Goal: Transaction & Acquisition: Purchase product/service

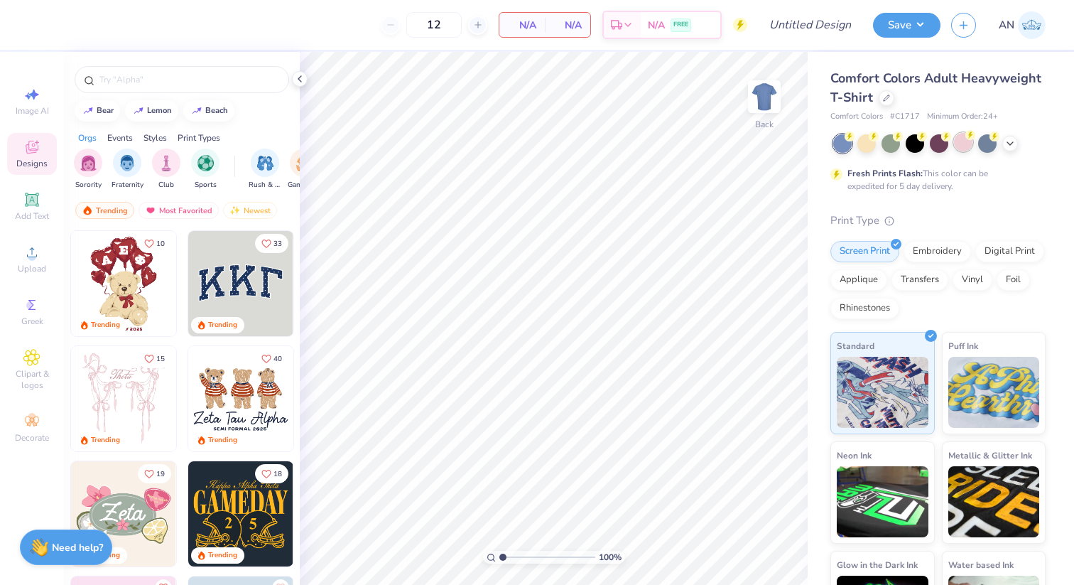
click at [968, 142] on div at bounding box center [963, 142] width 18 height 18
click at [136, 80] on input "text" at bounding box center [189, 79] width 182 height 14
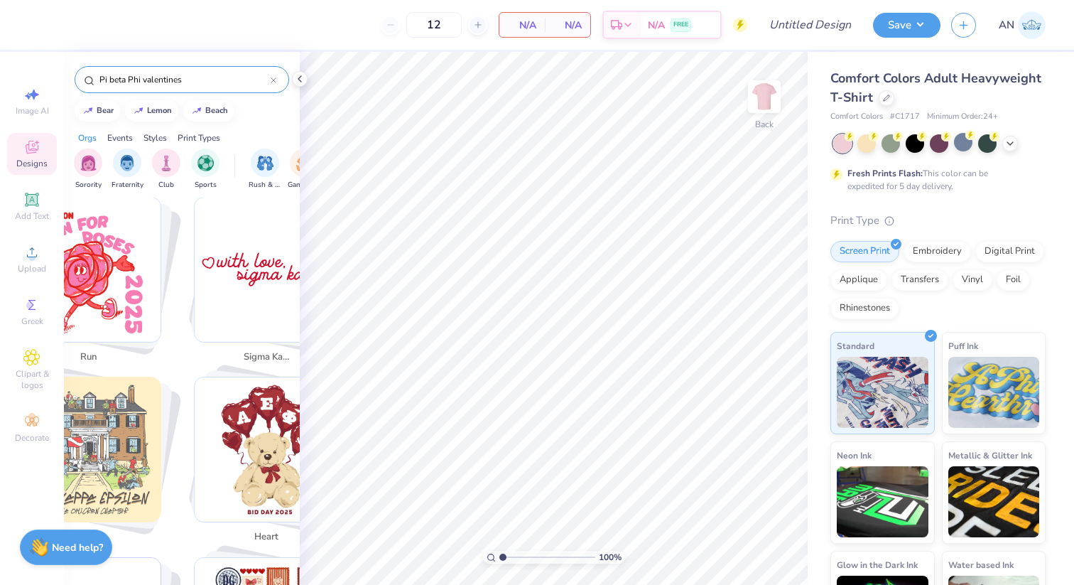
scroll to position [1247, 0]
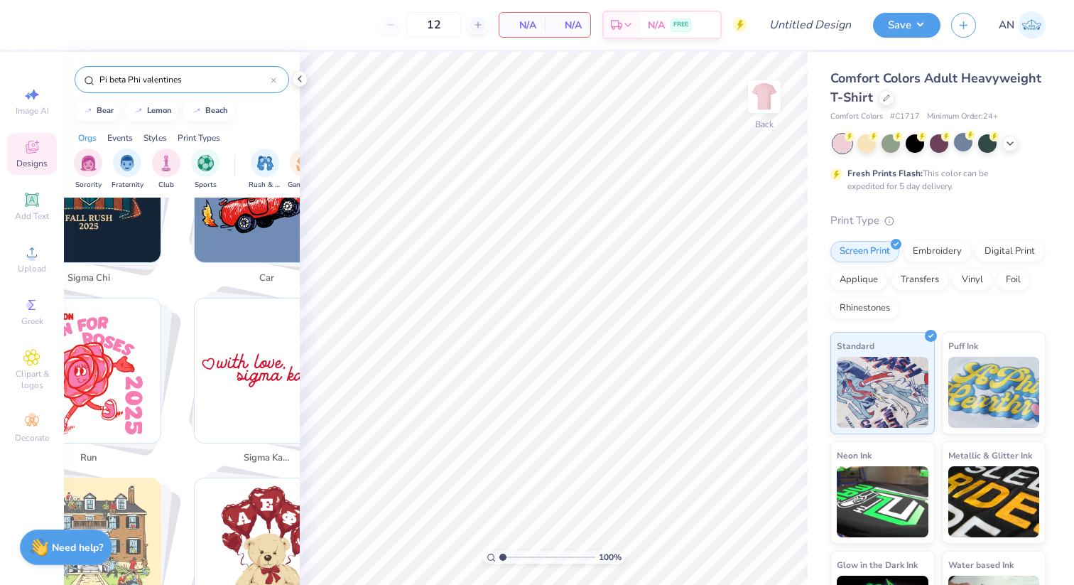
click at [256, 322] on img "Stack Card Button sigma kappa" at bounding box center [267, 370] width 144 height 144
type input "sigma kappa"
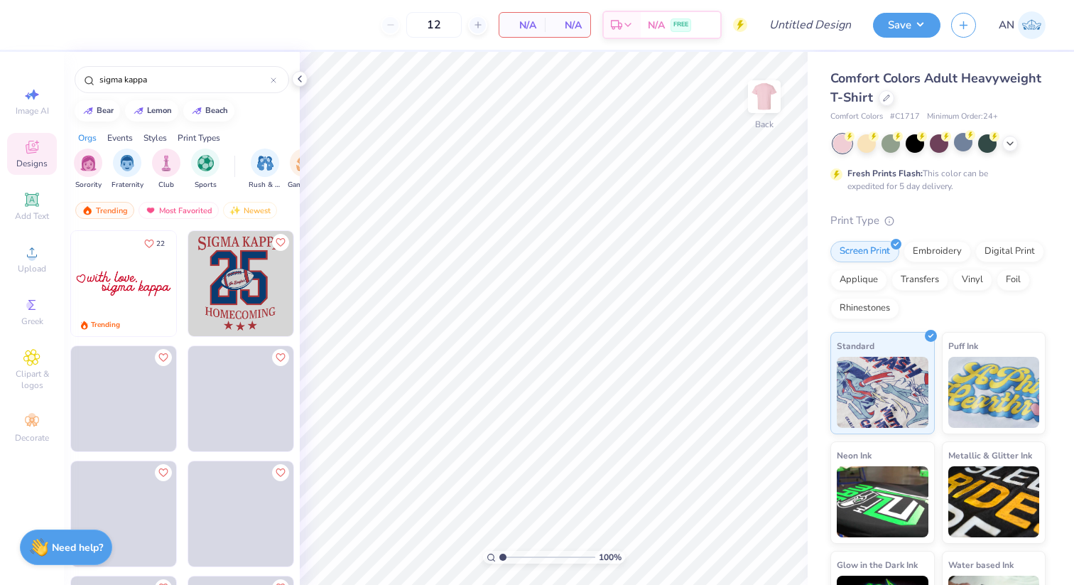
click at [126, 281] on img at bounding box center [123, 283] width 105 height 105
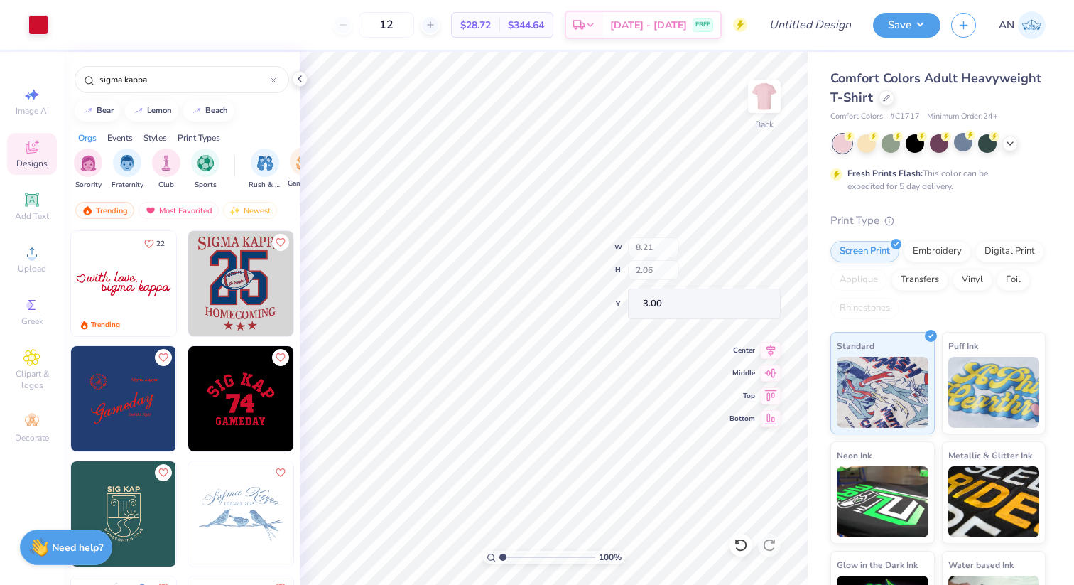
type input "5.99"
type input "1.27"
type input "3.80"
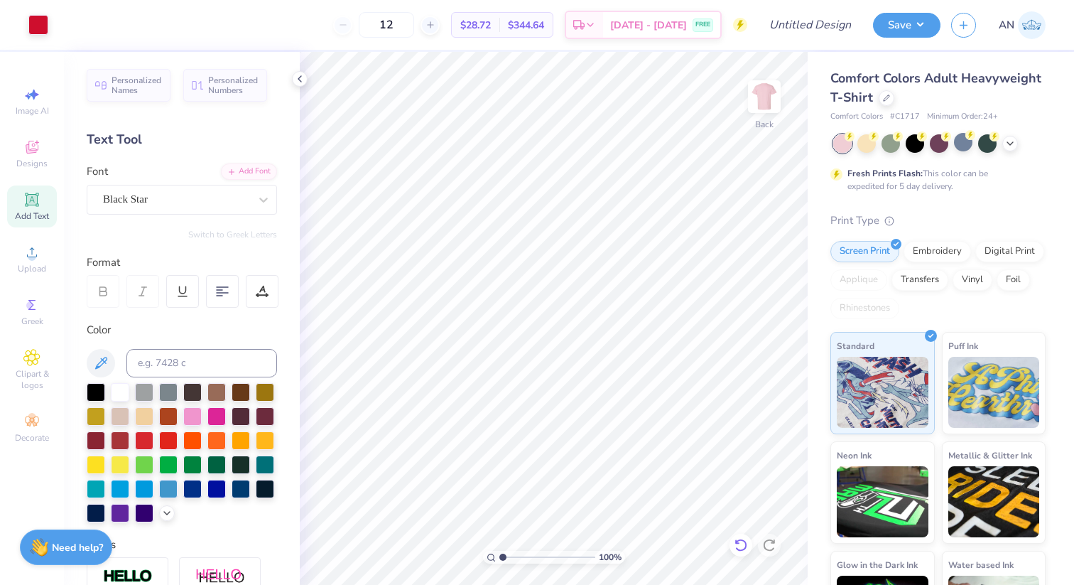
click at [739, 539] on icon at bounding box center [741, 545] width 14 height 14
type input "3.65"
type textarea "s"
type textarea "Pi Beta Phi"
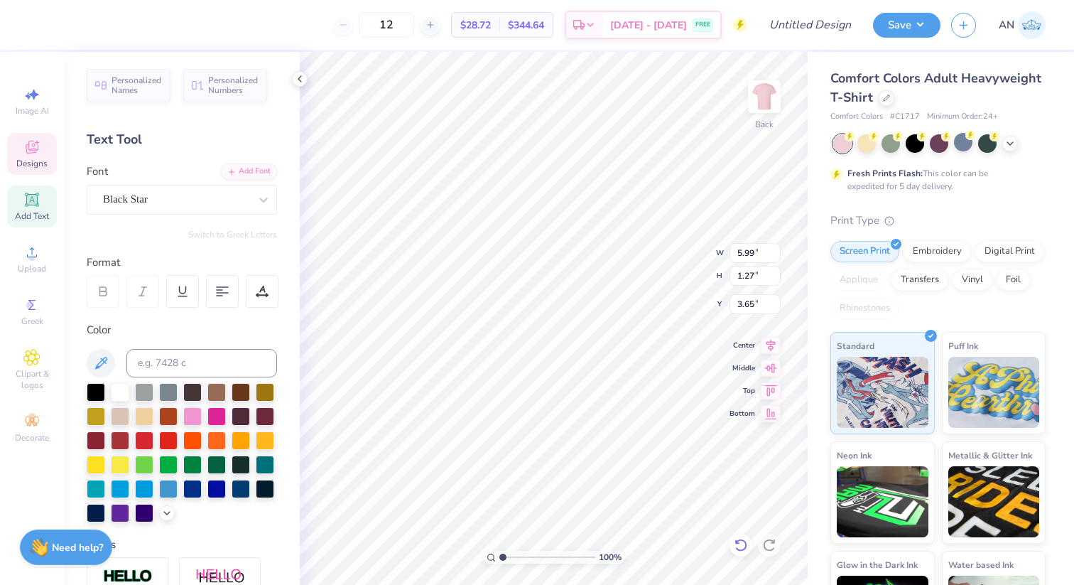
scroll to position [0, 2]
type input "4.03"
type textarea "pi beta phi"
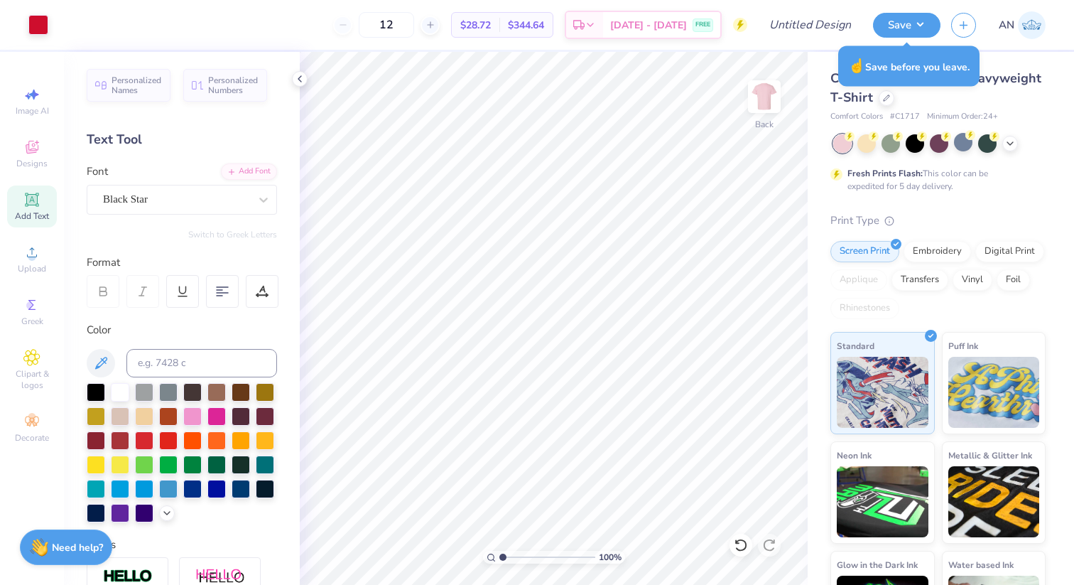
scroll to position [241, 0]
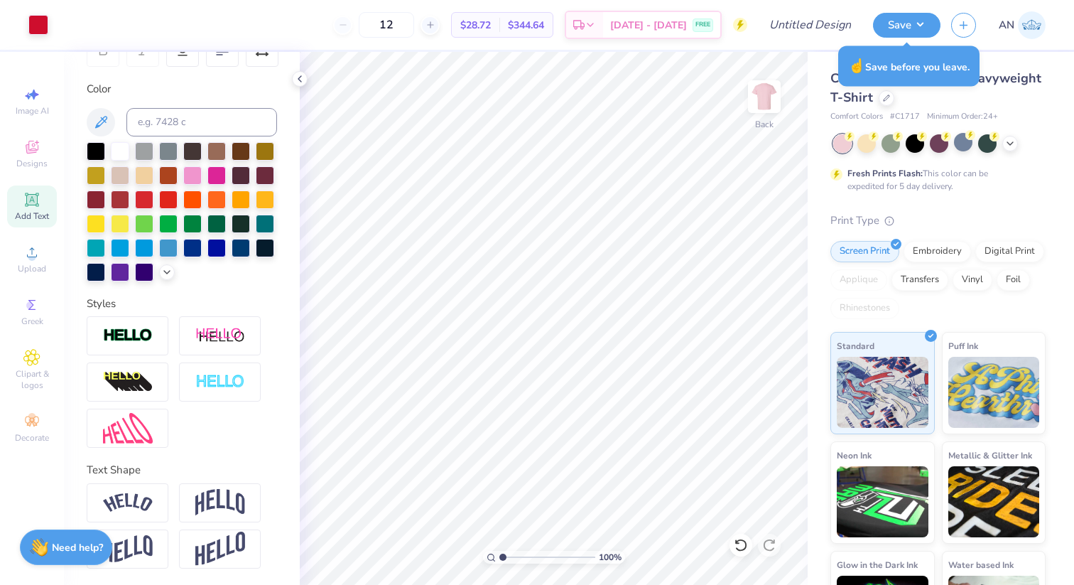
click at [948, 124] on div "Comfort Colors Adult Heavyweight T-Shirt Comfort Colors # C1717 Minimum Order: …" at bounding box center [937, 361] width 215 height 584
click at [886, 94] on icon at bounding box center [886, 96] width 7 height 7
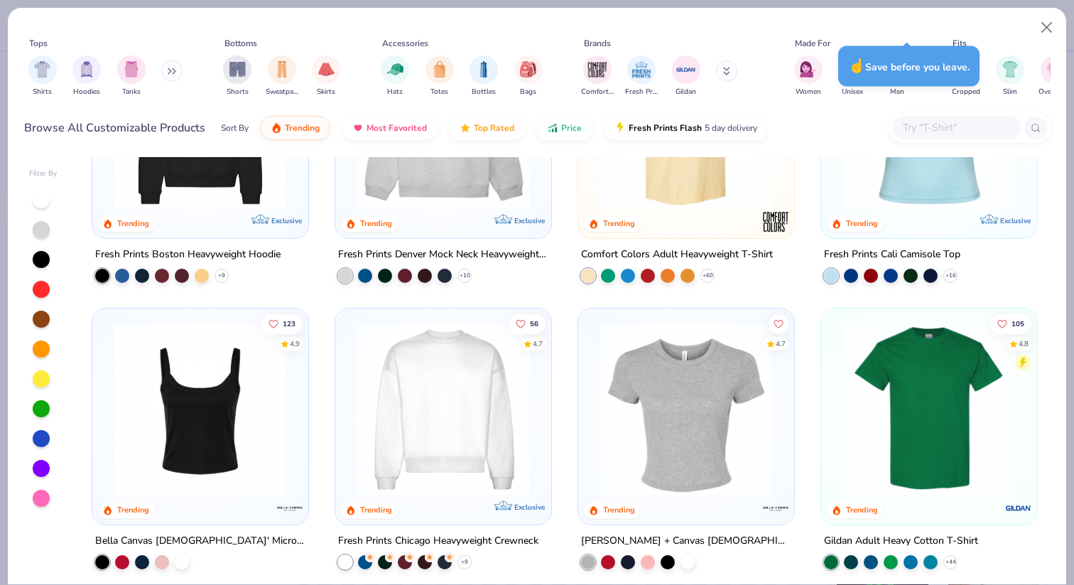
scroll to position [126, 0]
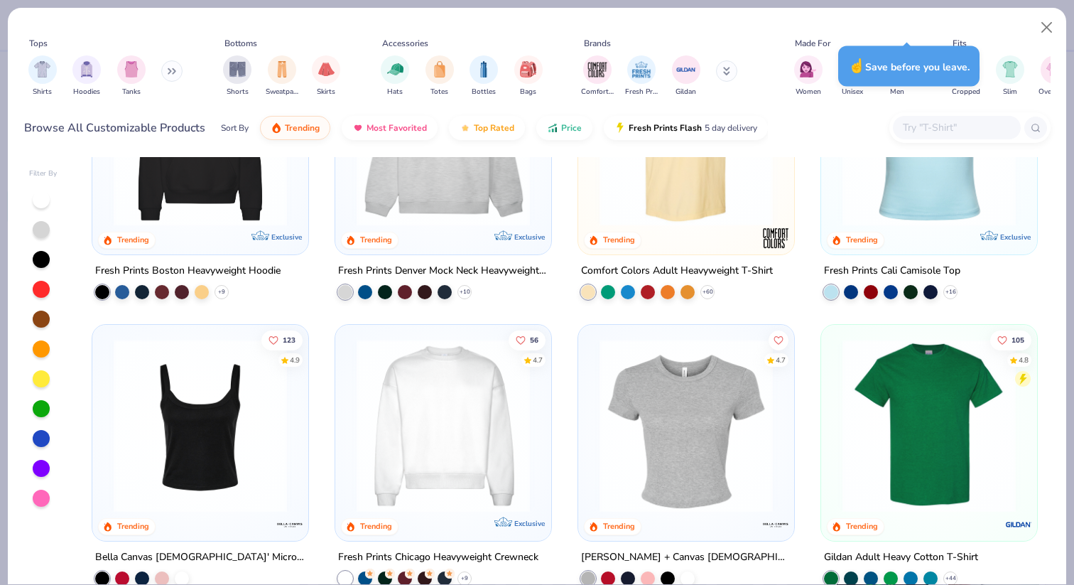
click at [907, 211] on img at bounding box center [929, 139] width 188 height 173
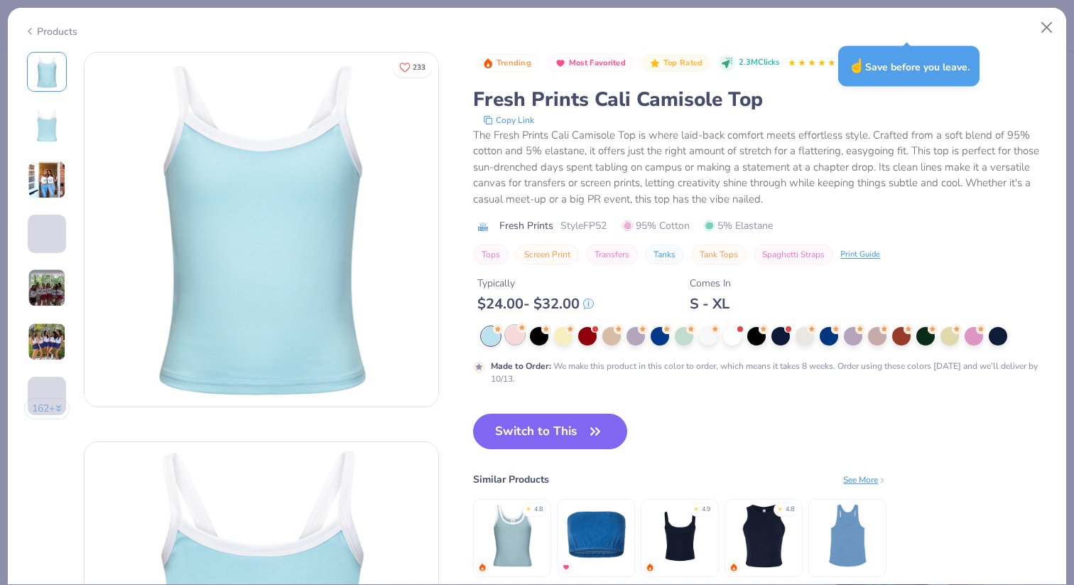
click at [517, 338] on div at bounding box center [515, 334] width 18 height 18
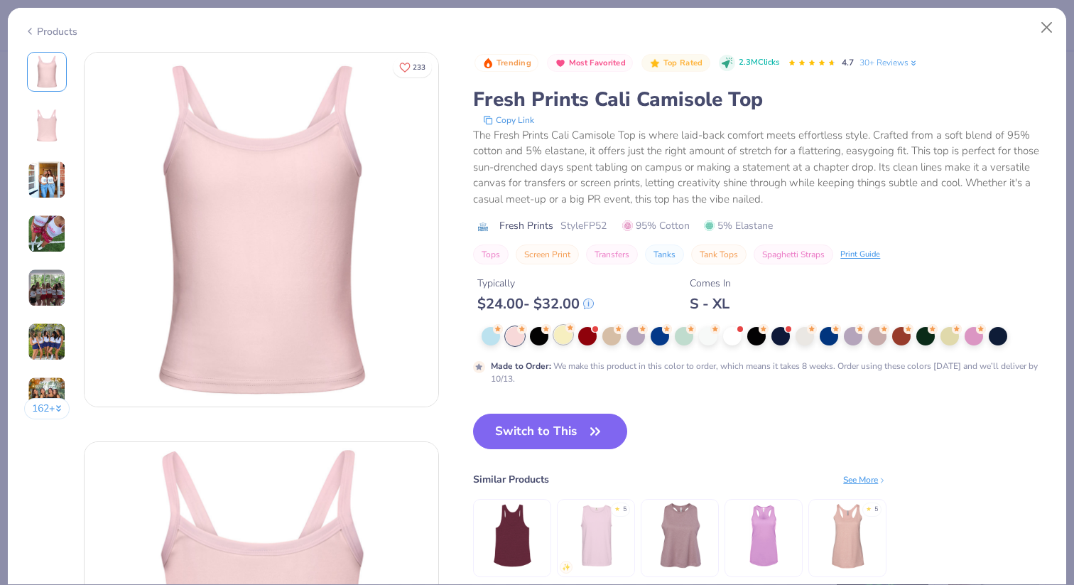
click at [564, 335] on div at bounding box center [563, 334] width 18 height 18
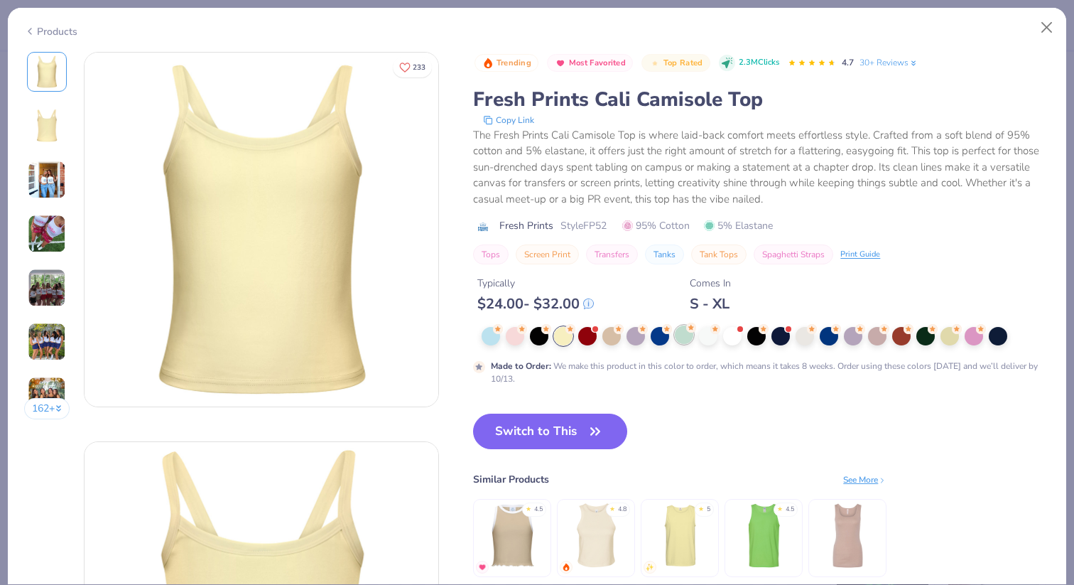
click at [681, 337] on div at bounding box center [684, 334] width 18 height 18
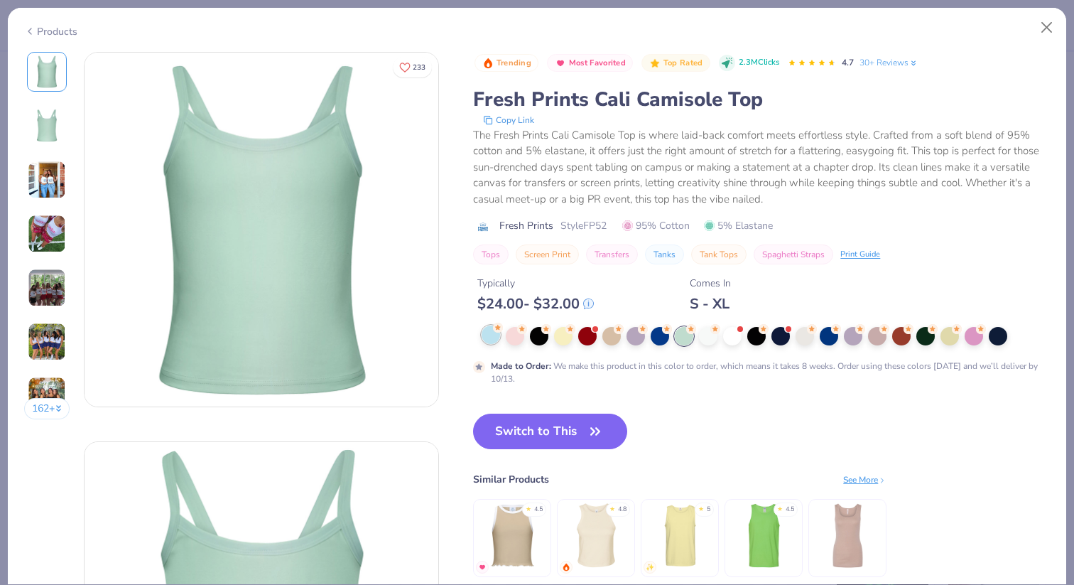
click at [488, 333] on div at bounding box center [491, 334] width 18 height 18
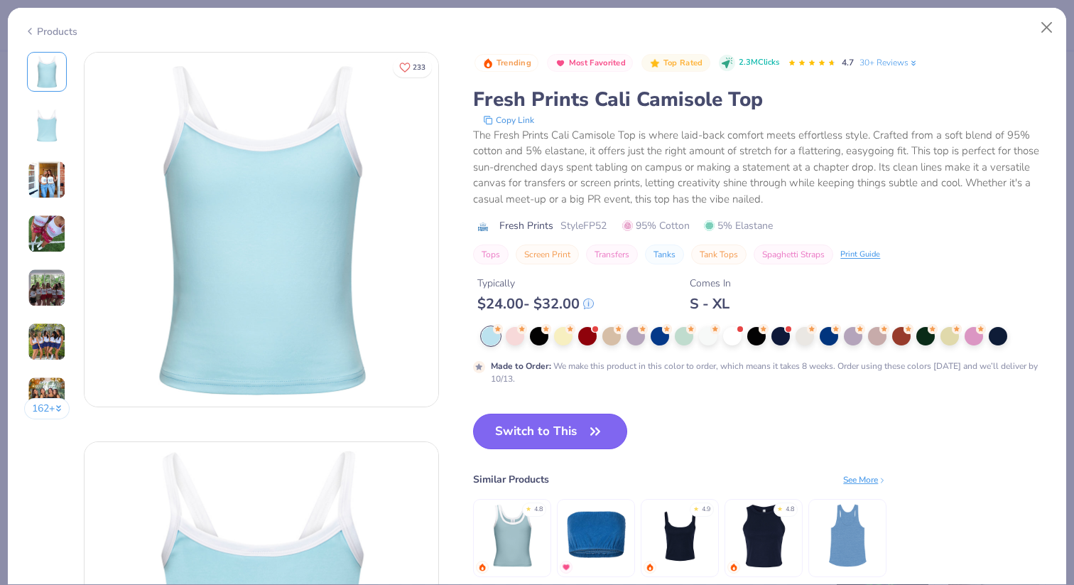
click at [498, 426] on button "Switch to This" at bounding box center [550, 431] width 154 height 36
type input "50"
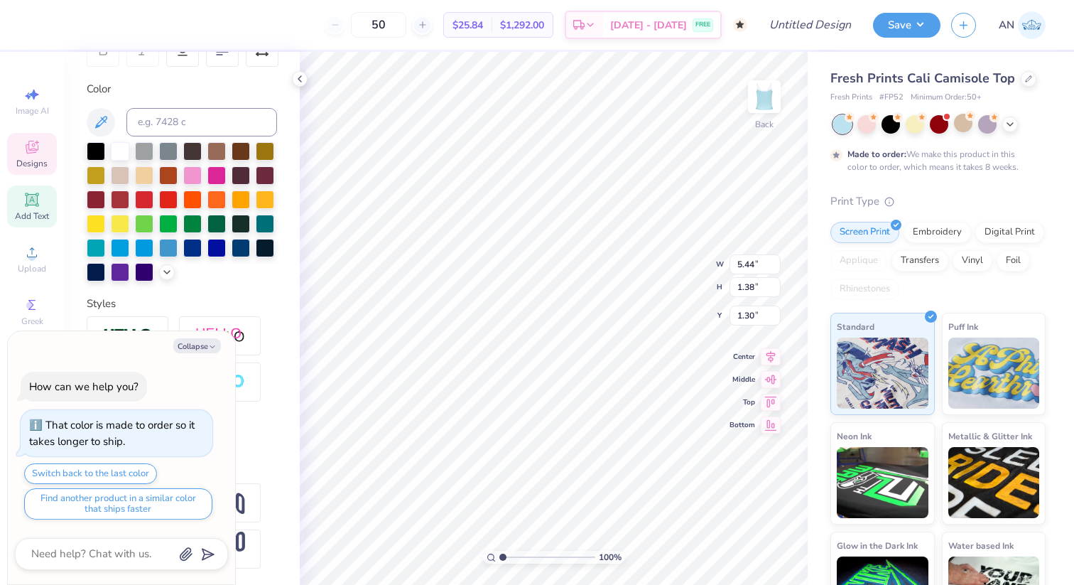
type textarea "x"
type input "2.47"
type textarea "x"
type input "4.40"
type input "1.00"
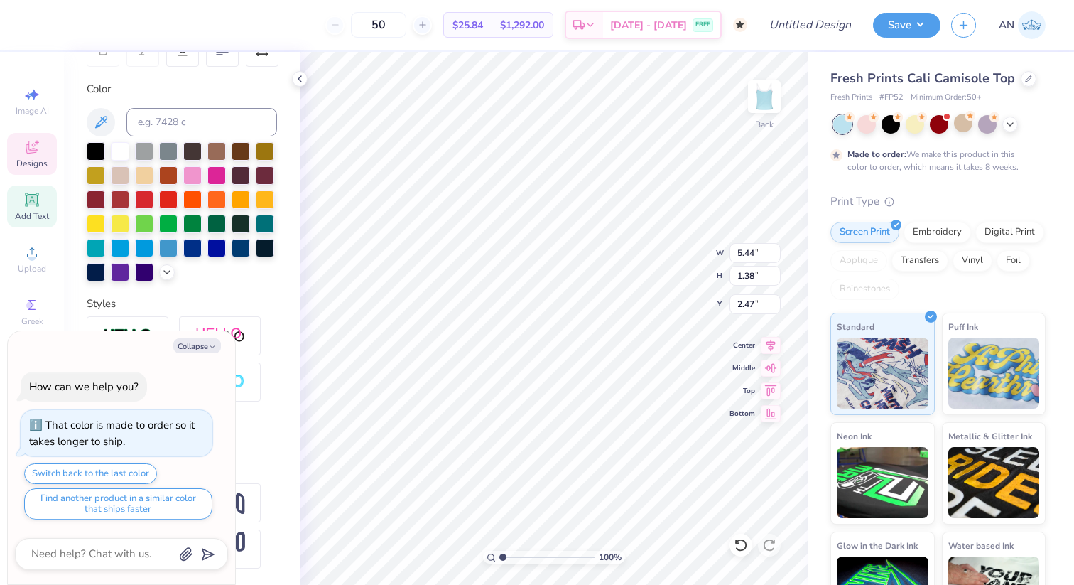
type input "0.25"
type textarea "x"
type input "1.28"
click at [739, 548] on icon at bounding box center [741, 545] width 14 height 14
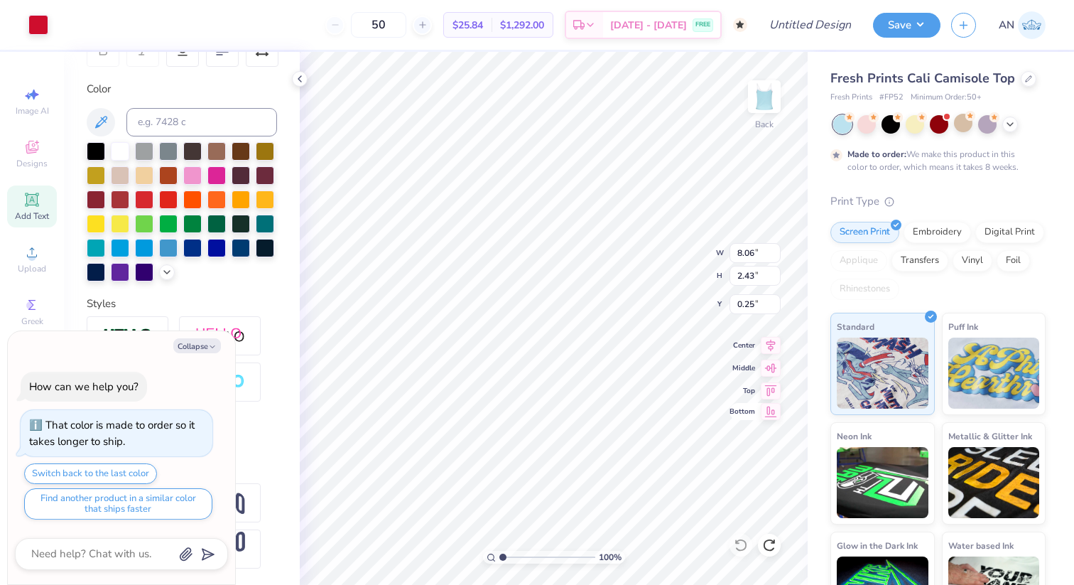
type textarea "x"
type input "0.83"
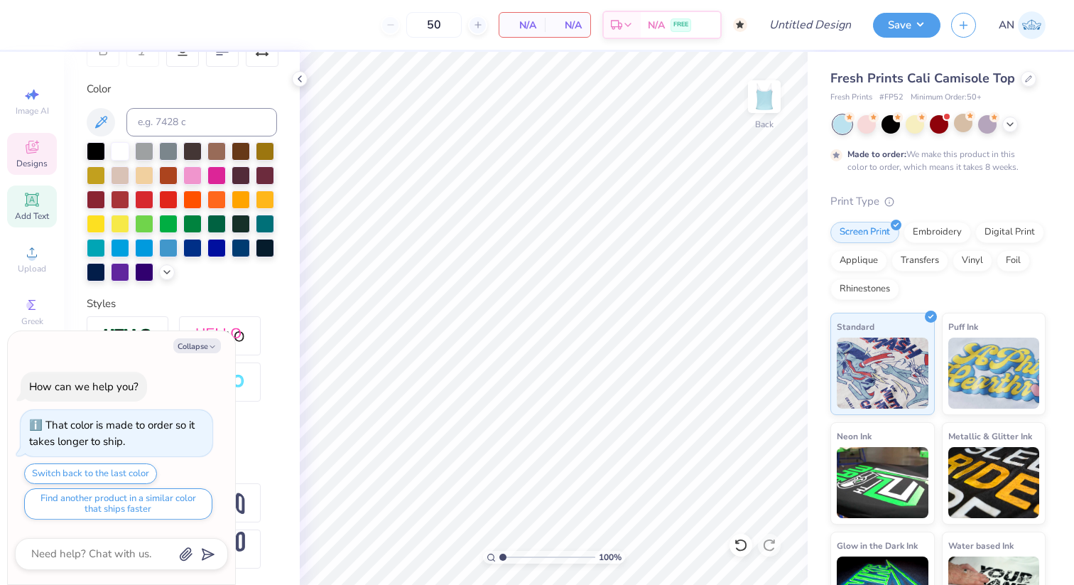
click at [44, 165] on span "Designs" at bounding box center [31, 163] width 31 height 11
type textarea "x"
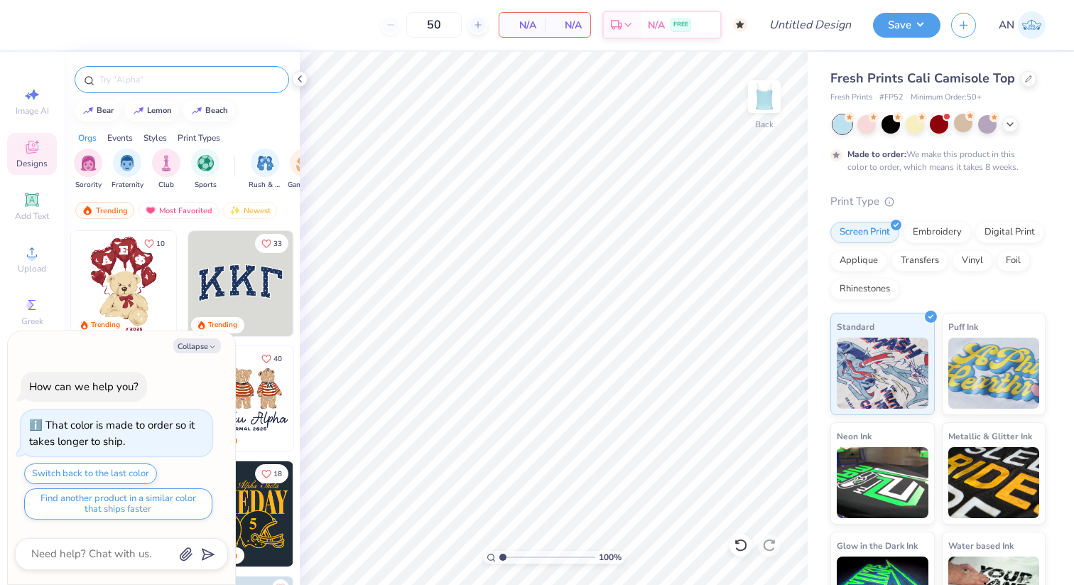
click at [154, 75] on input "text" at bounding box center [189, 79] width 182 height 14
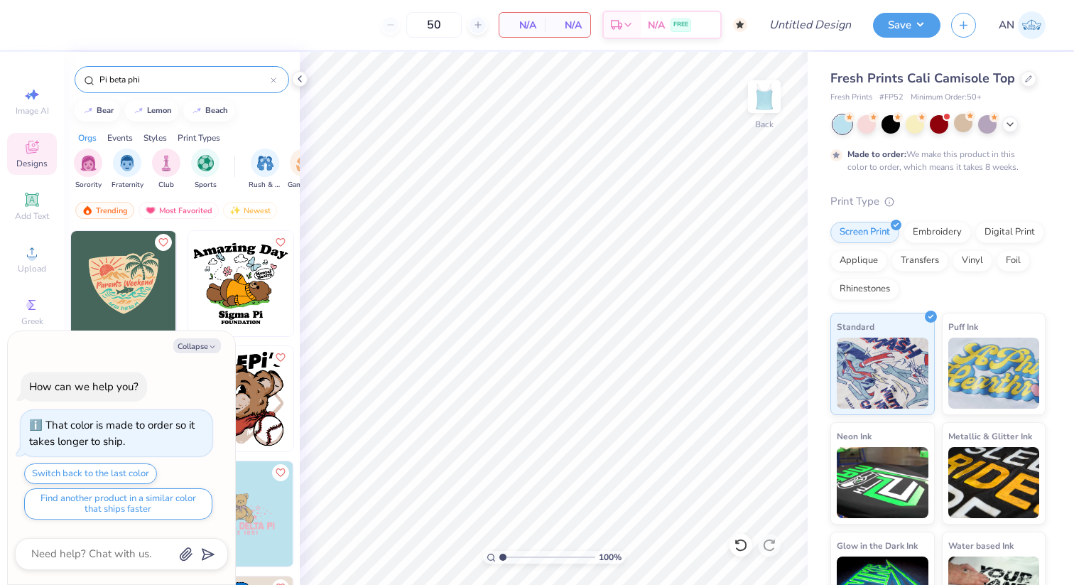
type input "Pi beta phi"
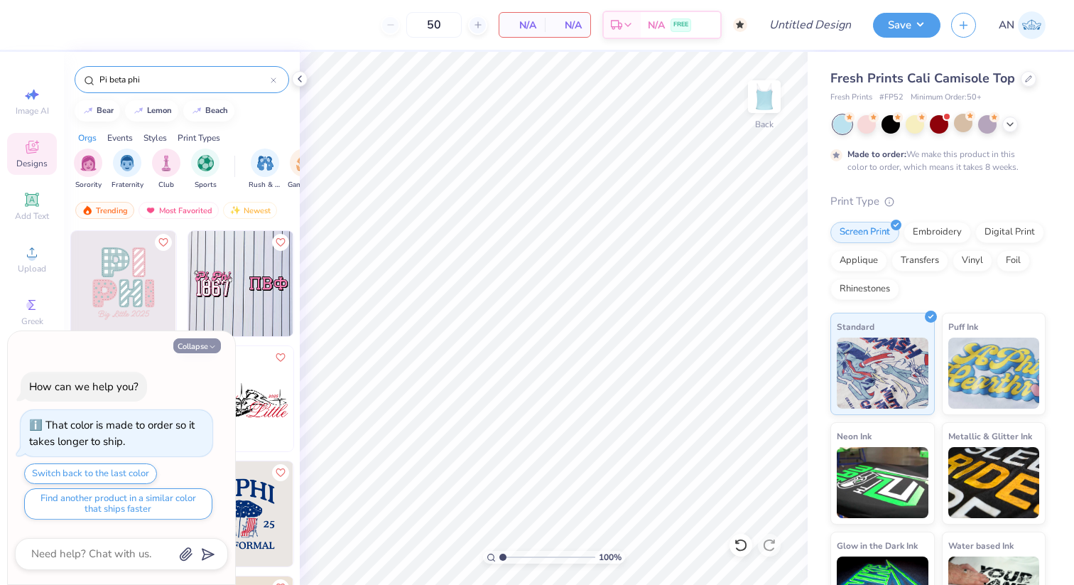
click at [208, 347] on icon "button" at bounding box center [212, 346] width 9 height 9
type textarea "x"
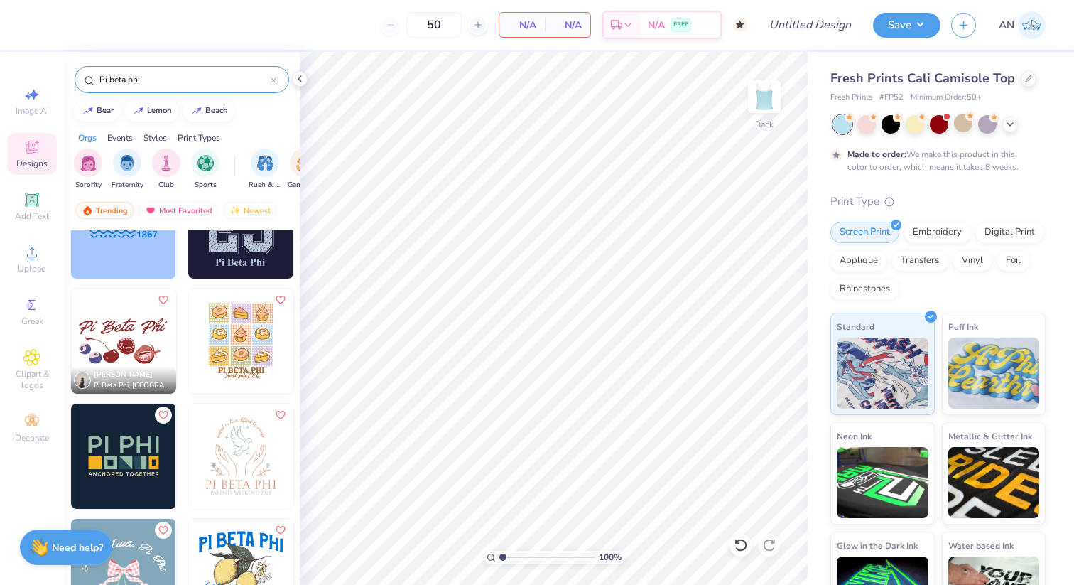
scroll to position [693, 0]
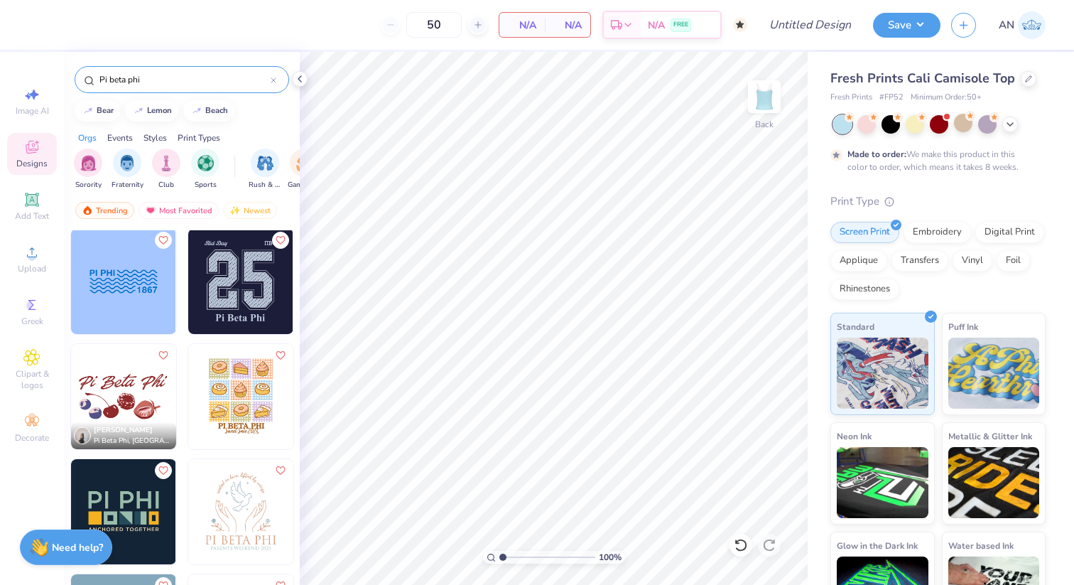
click at [168, 78] on input "Pi beta phi" at bounding box center [184, 79] width 173 height 14
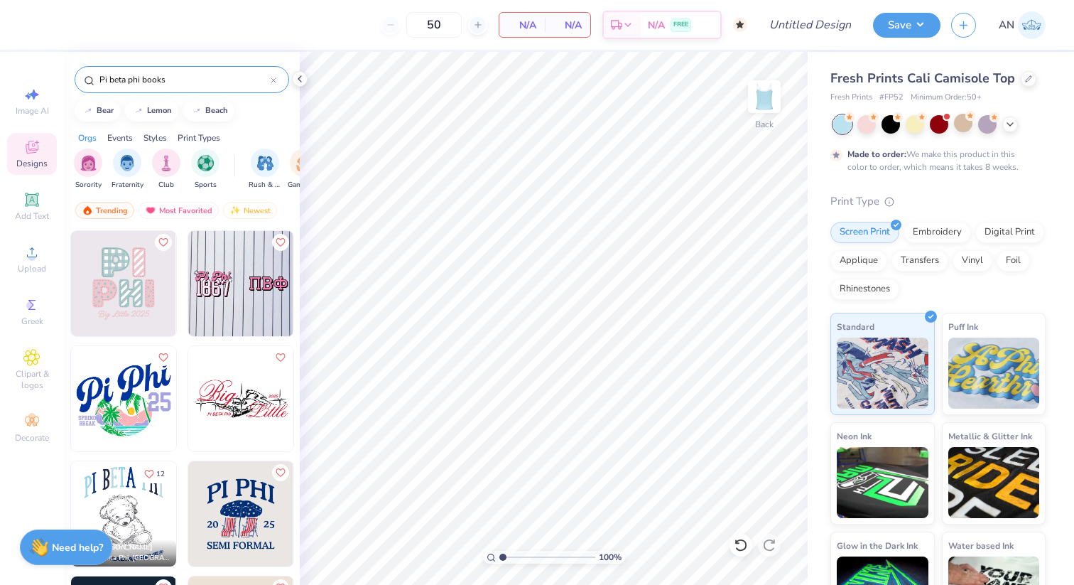
type input "Pi beta phi books"
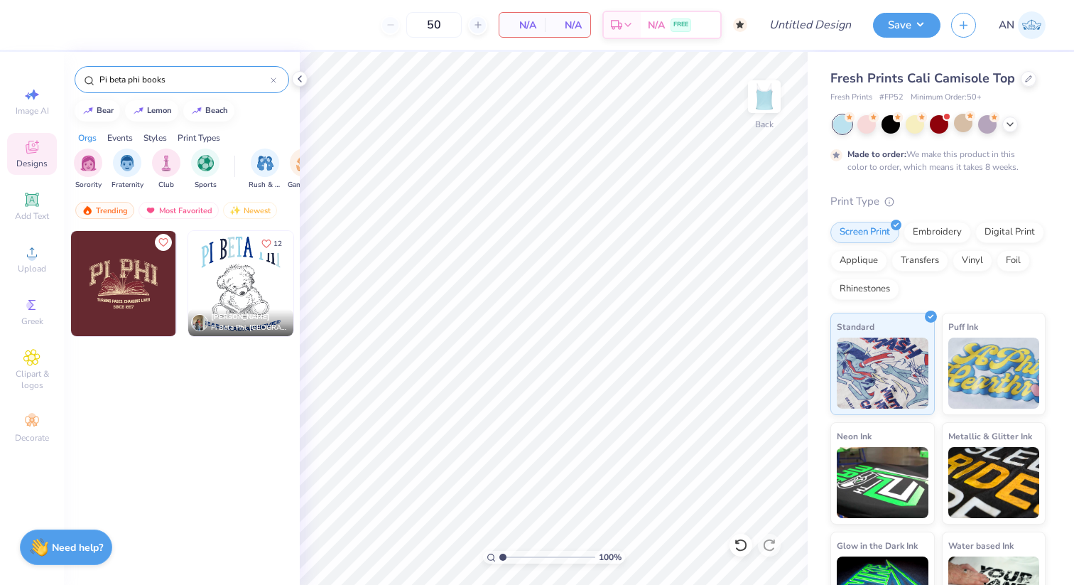
click at [234, 293] on img at bounding box center [240, 283] width 105 height 105
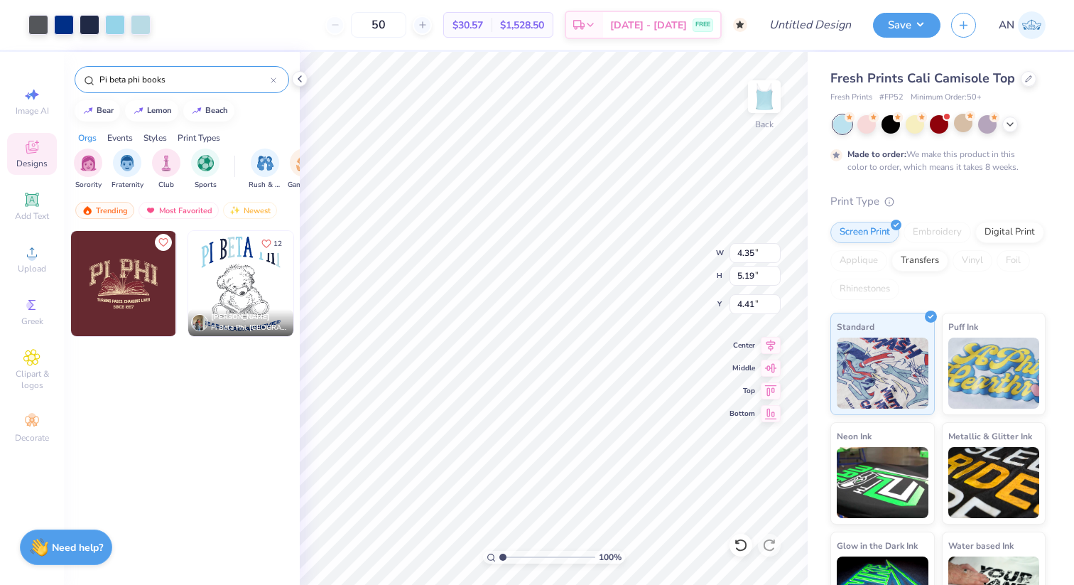
type input "1.04"
click at [63, 23] on div at bounding box center [64, 23] width 20 height 20
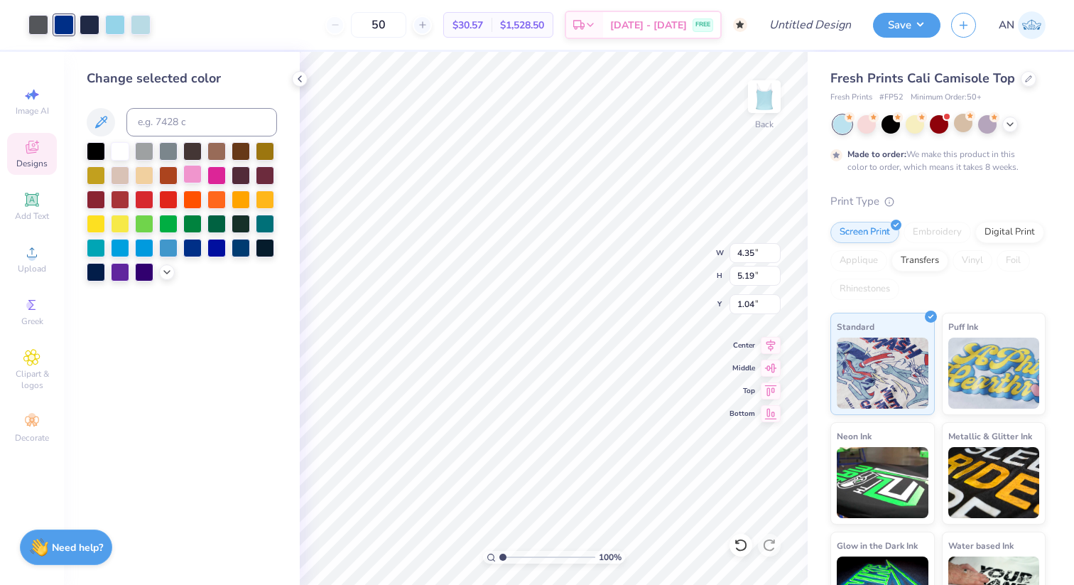
click at [190, 178] on div at bounding box center [192, 174] width 18 height 18
click at [115, 18] on div at bounding box center [115, 23] width 20 height 20
click at [183, 182] on div at bounding box center [192, 174] width 18 height 18
click at [113, 26] on div at bounding box center [115, 23] width 20 height 20
click at [185, 168] on div at bounding box center [192, 174] width 18 height 18
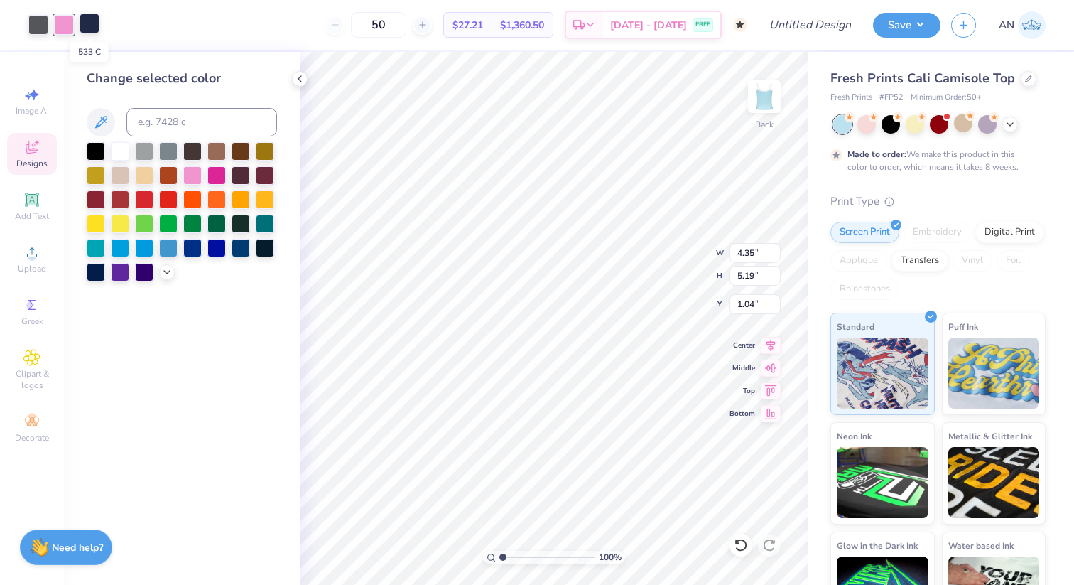
click at [96, 28] on div at bounding box center [90, 23] width 20 height 20
click at [139, 179] on div at bounding box center [144, 174] width 18 height 18
click at [115, 148] on div at bounding box center [120, 150] width 18 height 18
click at [207, 177] on div at bounding box center [216, 175] width 18 height 18
click at [192, 176] on div at bounding box center [192, 174] width 18 height 18
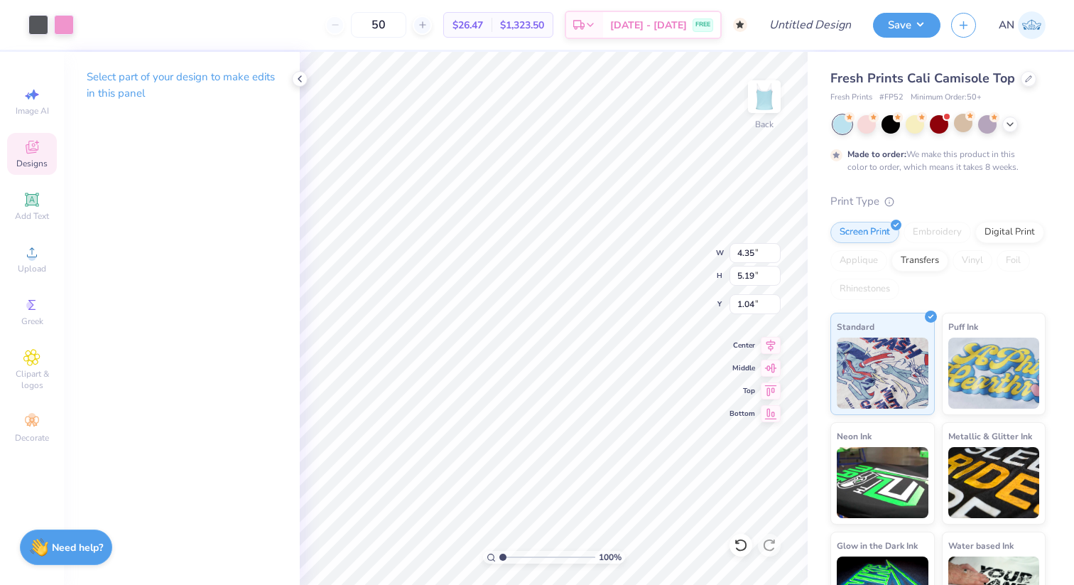
type input "1.20"
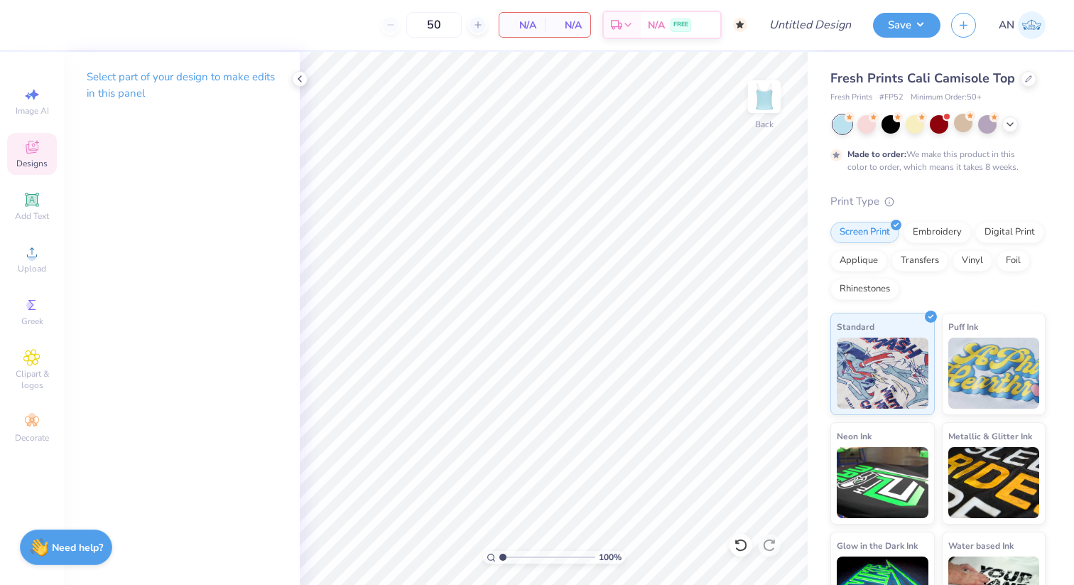
click at [30, 143] on icon at bounding box center [31, 147] width 17 height 17
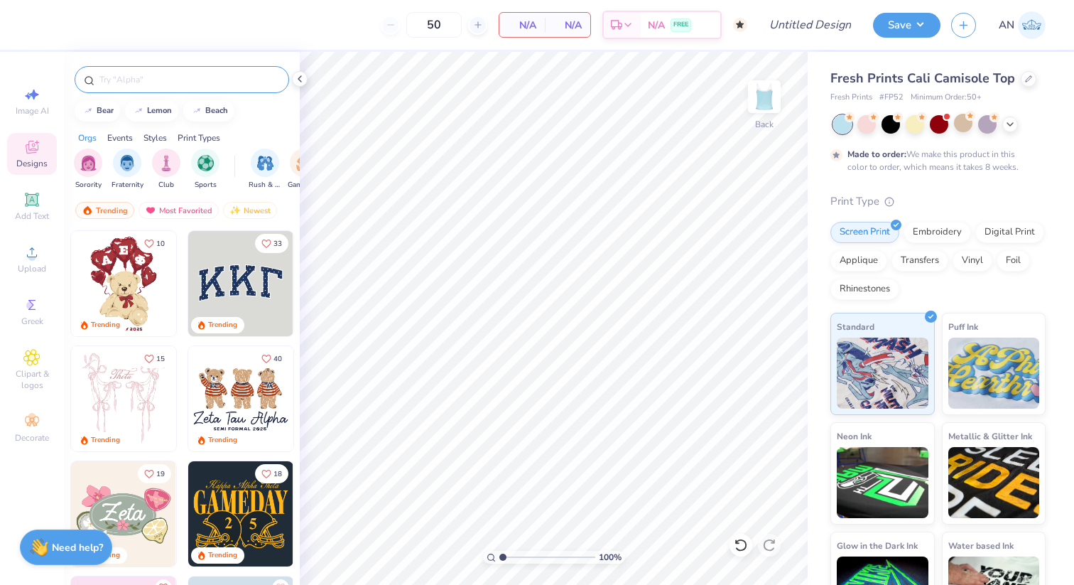
click at [170, 78] on input "text" at bounding box center [189, 79] width 182 height 14
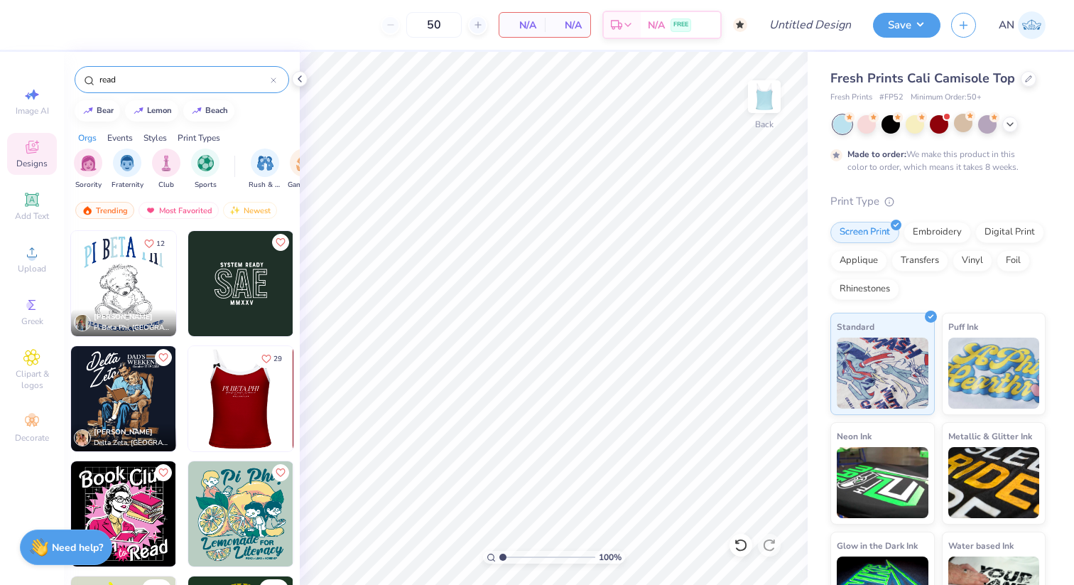
type input "read"
click at [239, 395] on img at bounding box center [240, 398] width 105 height 105
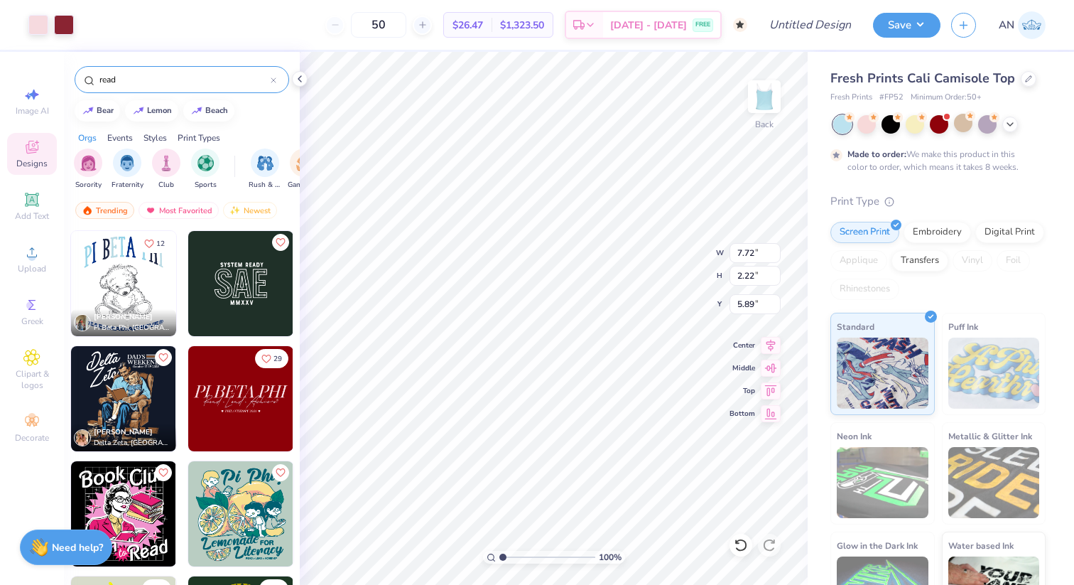
type input "1.46"
click at [45, 25] on div at bounding box center [38, 23] width 20 height 20
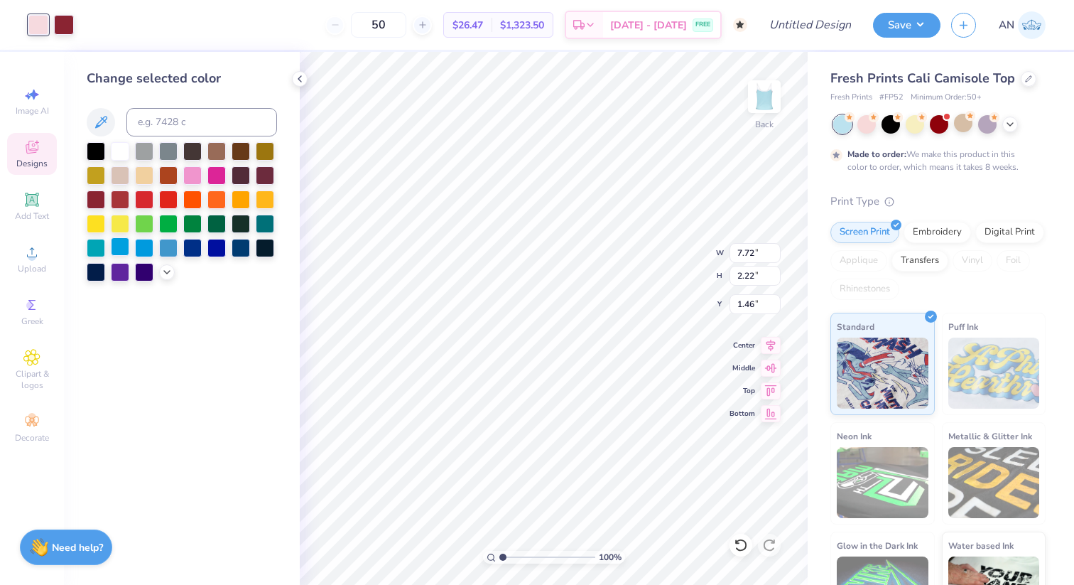
click at [116, 246] on div at bounding box center [120, 246] width 18 height 18
click at [80, 27] on div "Art colors 50 $26.47 Per Item $1,323.50 Total Est. Delivery [DATE] - [DATE] FRE…" at bounding box center [537, 25] width 1074 height 50
click at [71, 26] on div at bounding box center [64, 23] width 20 height 20
click at [118, 153] on div at bounding box center [120, 150] width 18 height 18
click at [192, 174] on div at bounding box center [192, 174] width 18 height 18
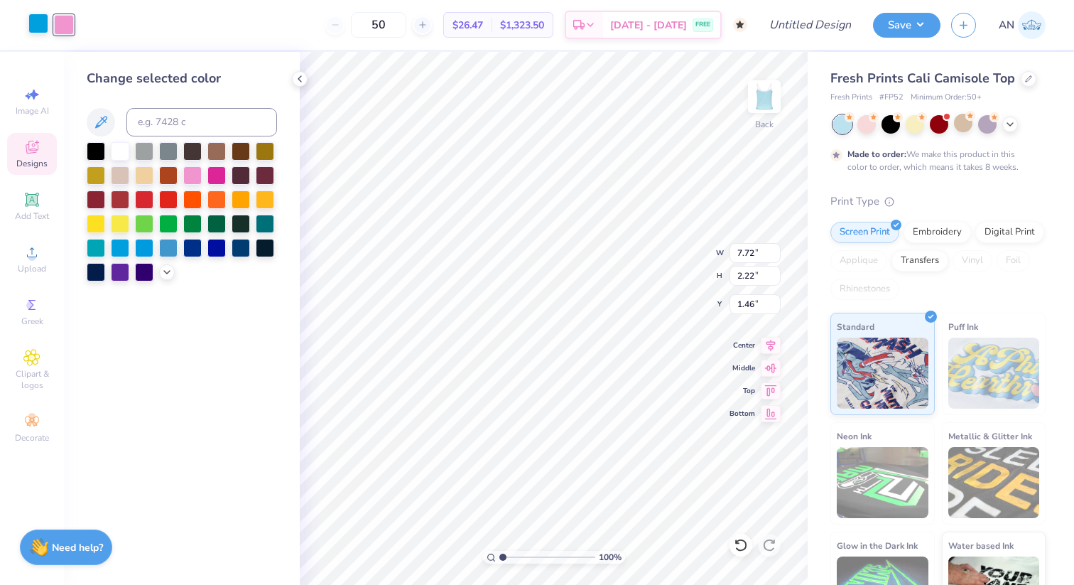
click at [42, 31] on div at bounding box center [38, 23] width 20 height 20
click at [194, 173] on div at bounding box center [192, 174] width 18 height 18
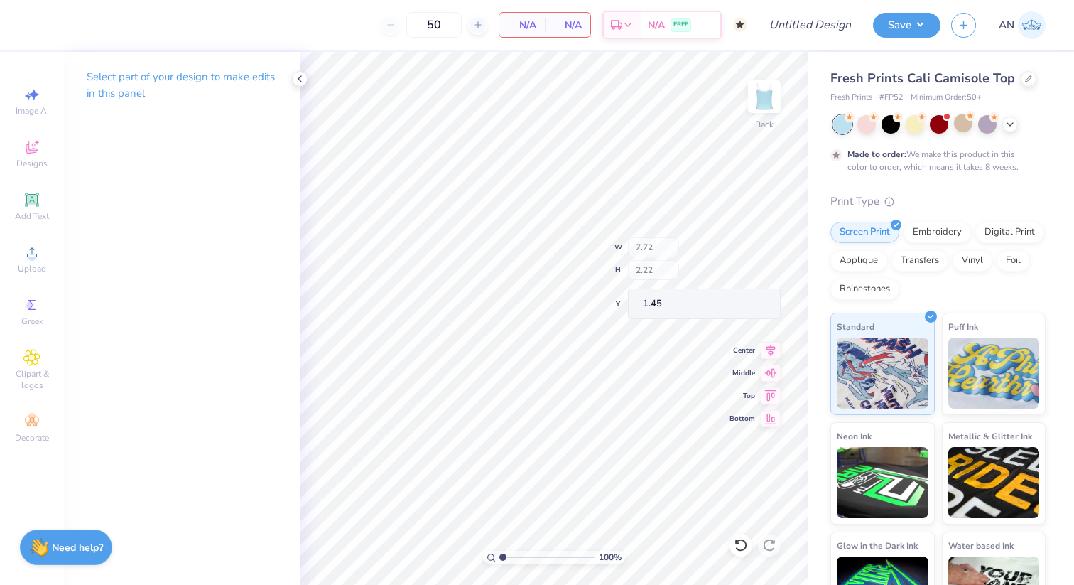
type input "1.45"
click at [1021, 80] on div at bounding box center [1029, 78] width 16 height 16
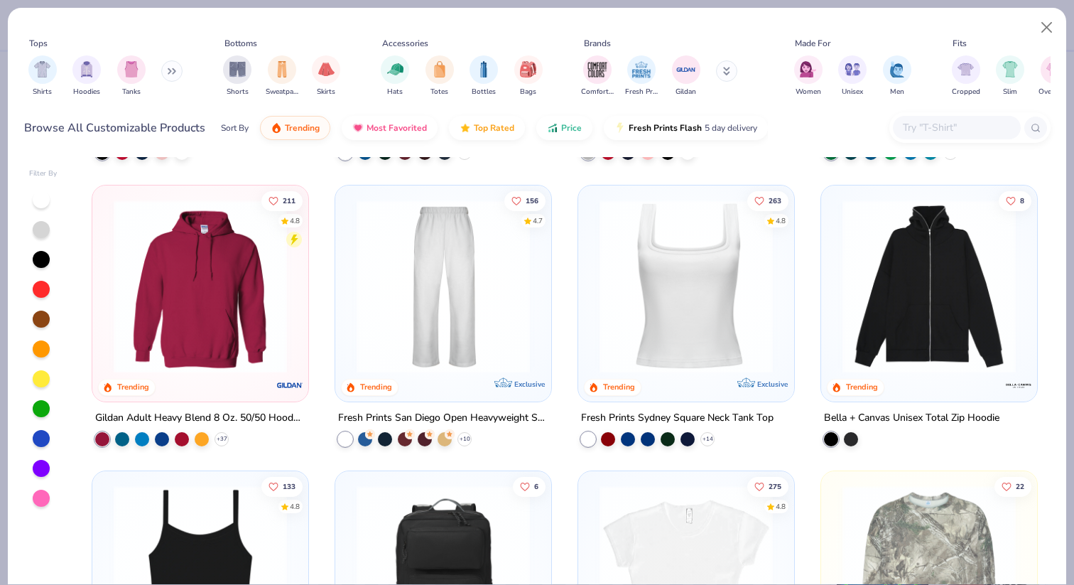
scroll to position [548, 0]
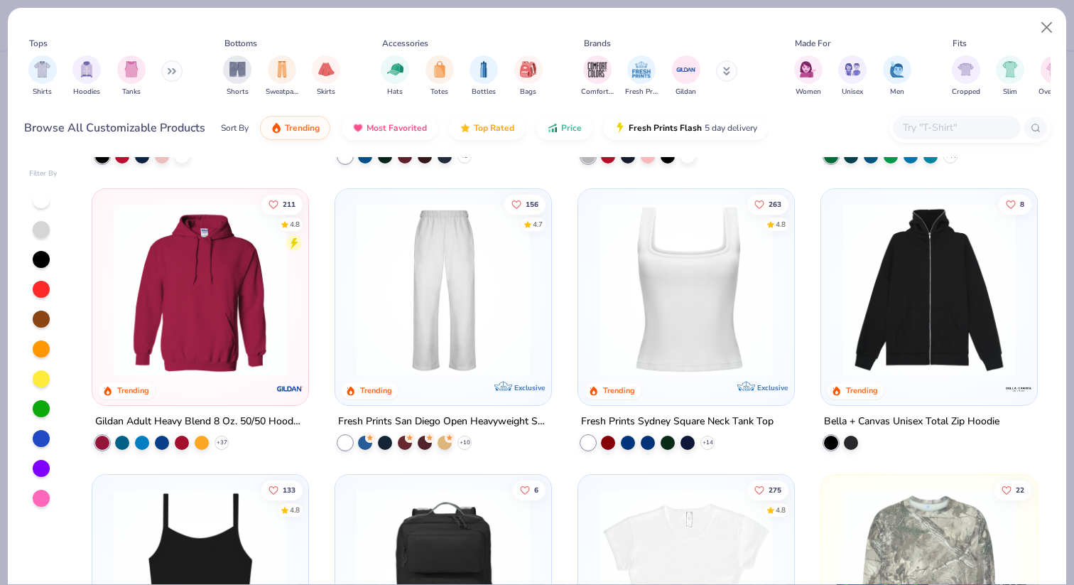
click at [482, 298] on img at bounding box center [443, 288] width 188 height 173
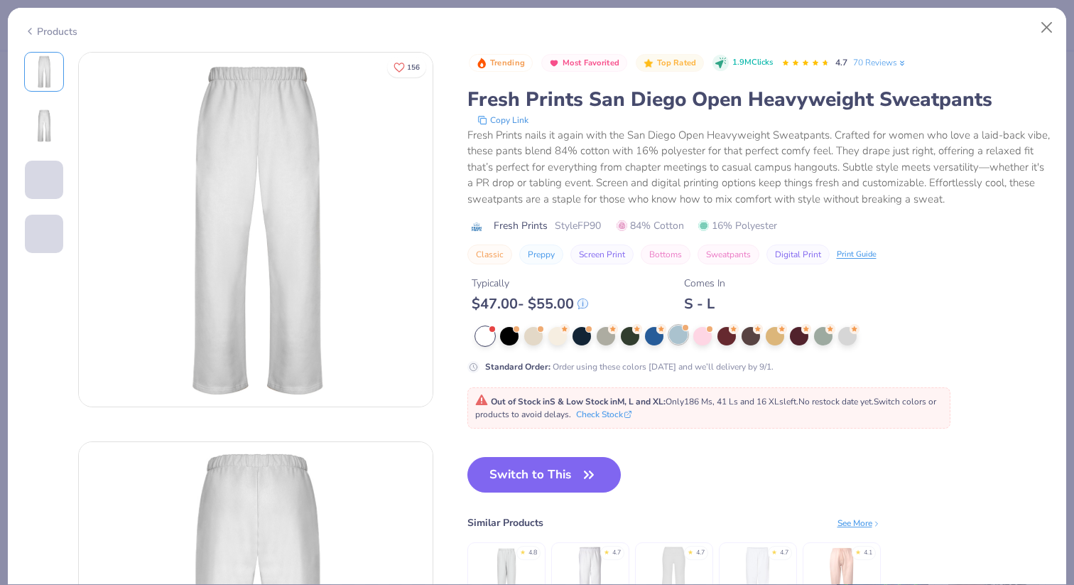
click at [677, 335] on div at bounding box center [678, 334] width 18 height 18
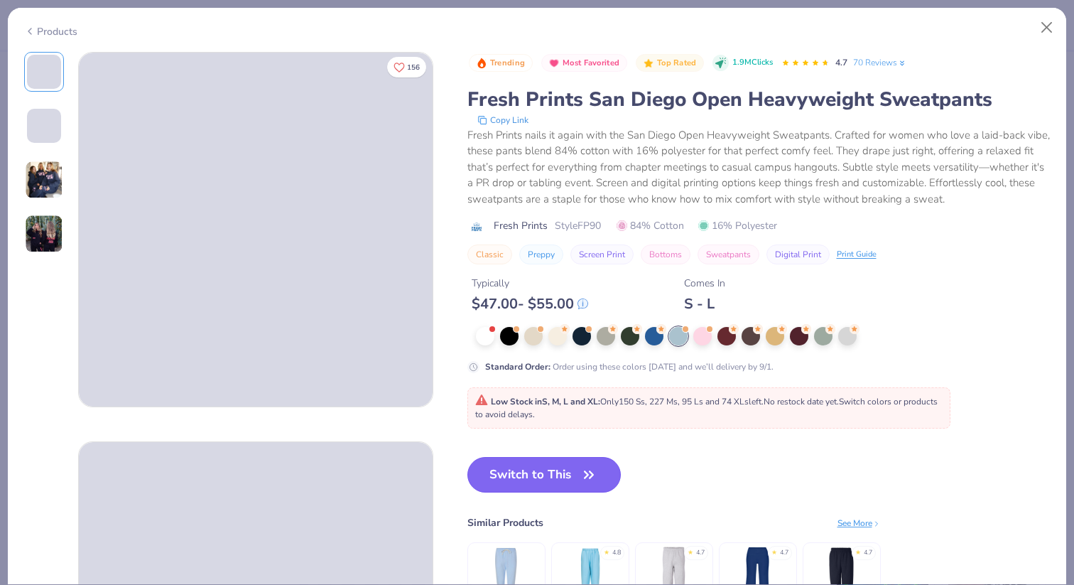
click at [529, 482] on button "Switch to This" at bounding box center [544, 475] width 154 height 36
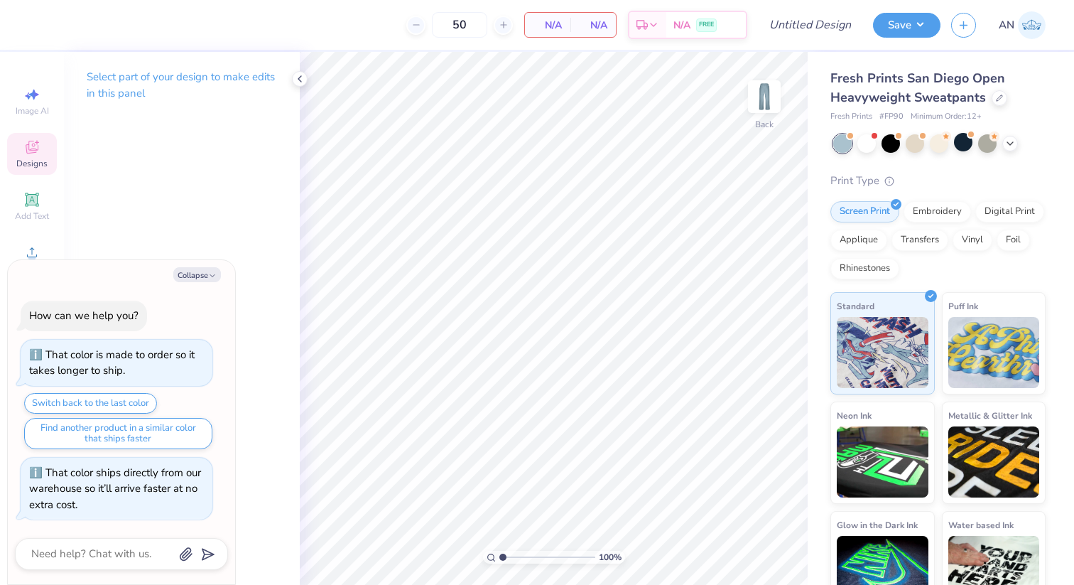
click at [21, 152] on div "Designs" at bounding box center [32, 154] width 50 height 42
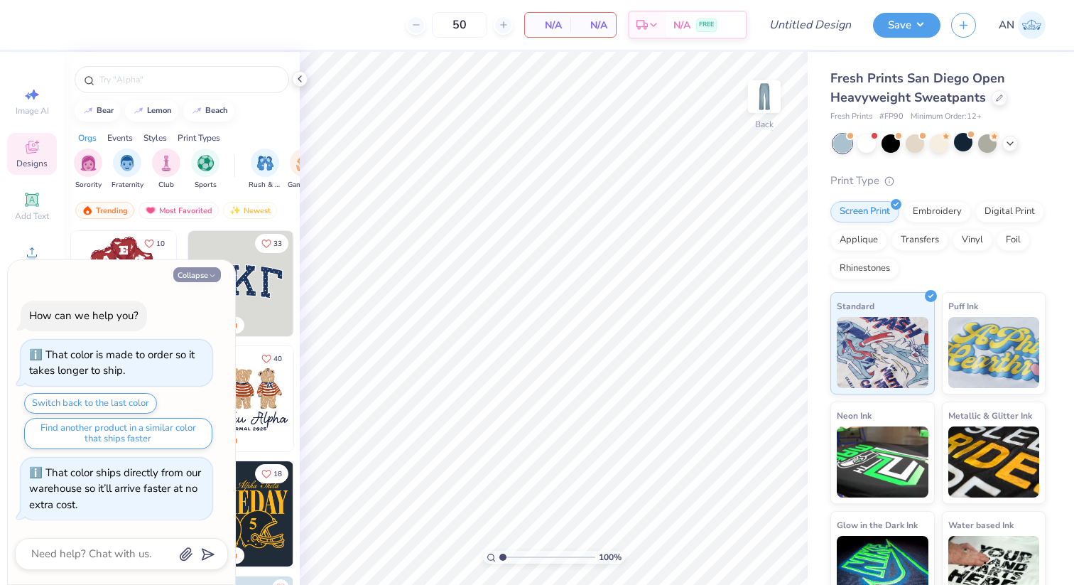
click at [211, 271] on icon "button" at bounding box center [212, 275] width 9 height 9
type textarea "x"
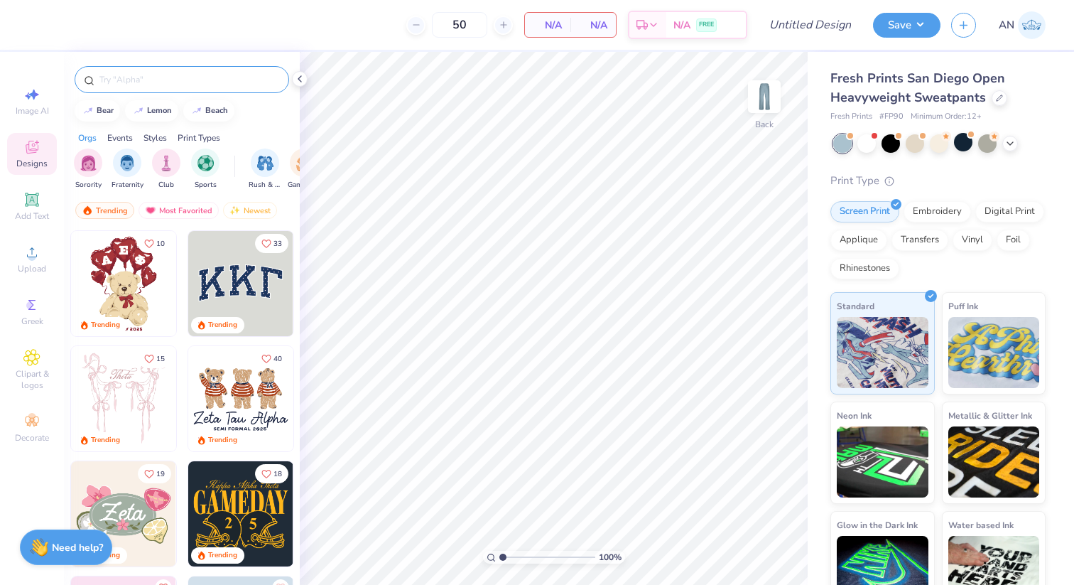
click at [172, 81] on input "text" at bounding box center [189, 79] width 182 height 14
type input "read"
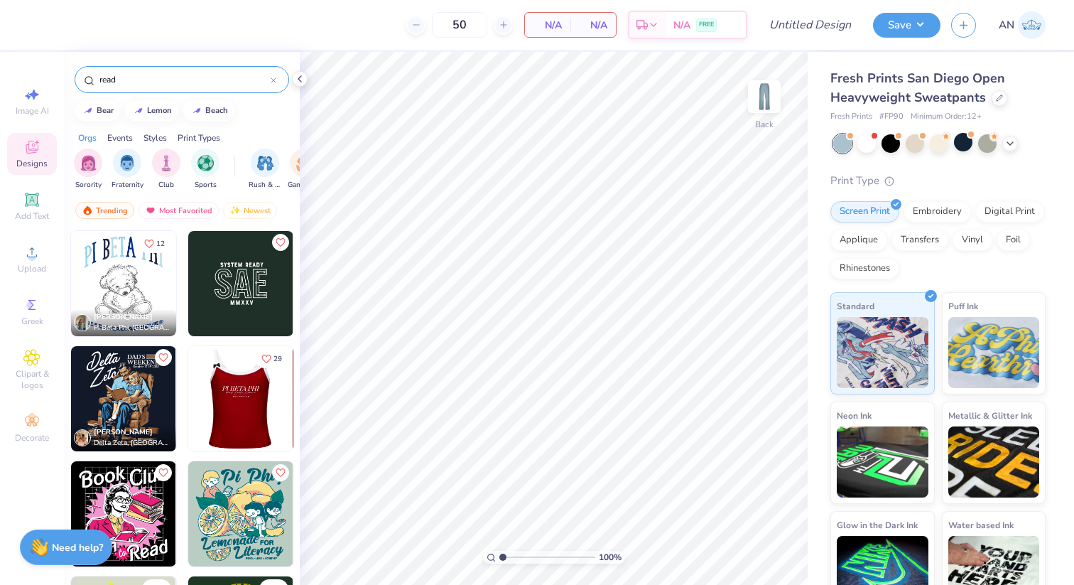
click at [146, 295] on img at bounding box center [123, 283] width 105 height 105
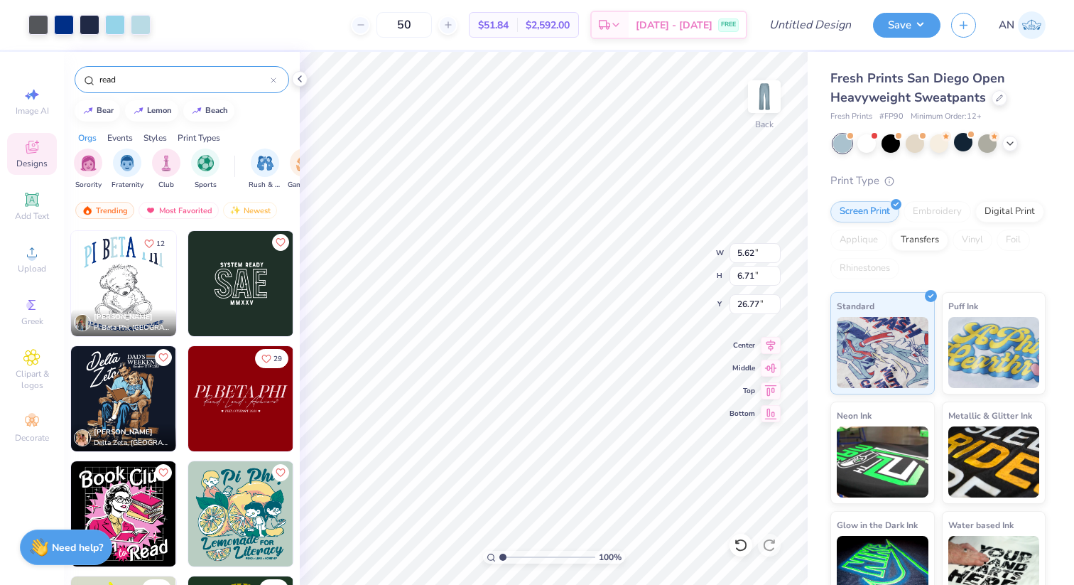
type input "5.62"
type input "6.71"
type input "1.58"
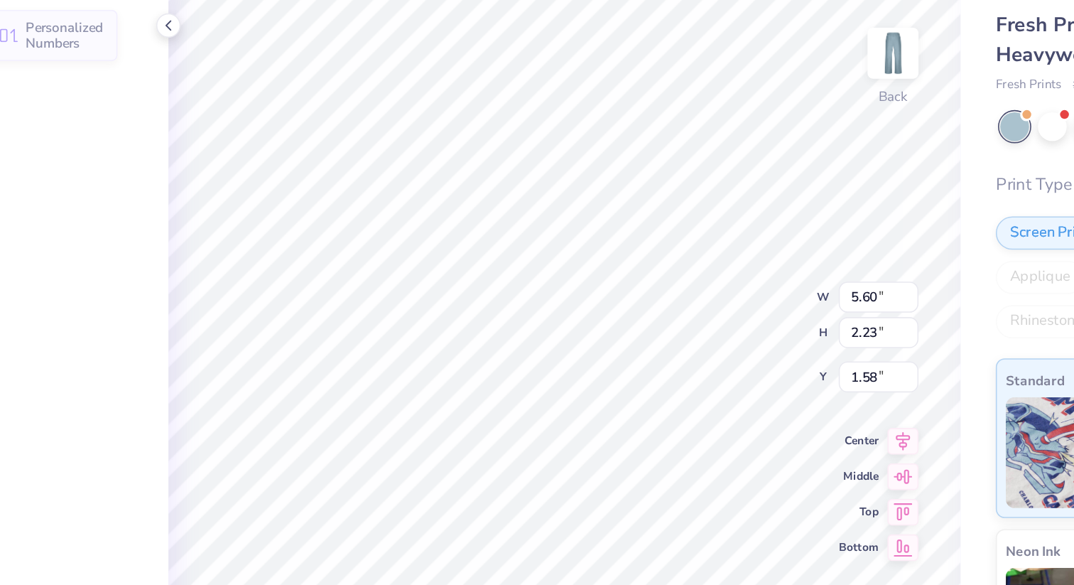
type input "5.60"
type input "2.23"
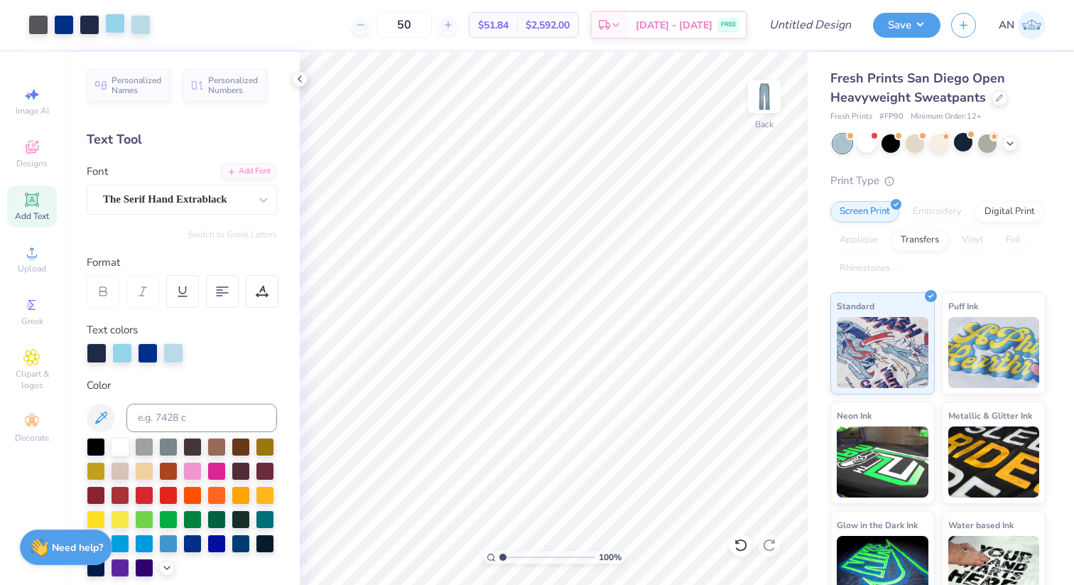
click at [114, 33] on div at bounding box center [115, 23] width 20 height 20
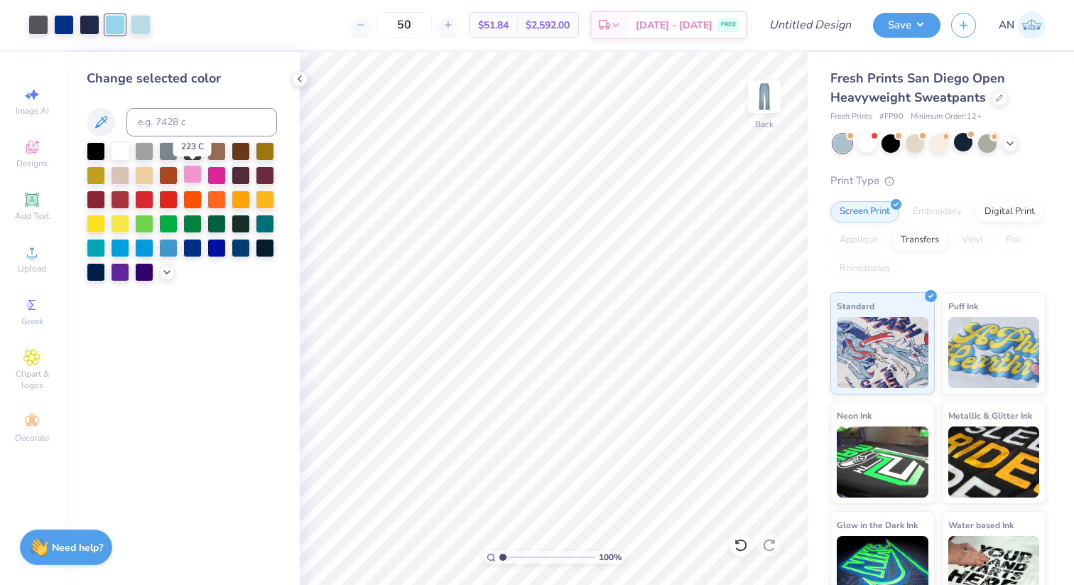
click at [191, 166] on div at bounding box center [192, 174] width 18 height 18
click at [136, 25] on div at bounding box center [141, 23] width 20 height 20
click at [196, 182] on div at bounding box center [192, 174] width 18 height 18
click at [189, 168] on div at bounding box center [192, 174] width 18 height 18
click at [64, 16] on div at bounding box center [64, 23] width 20 height 20
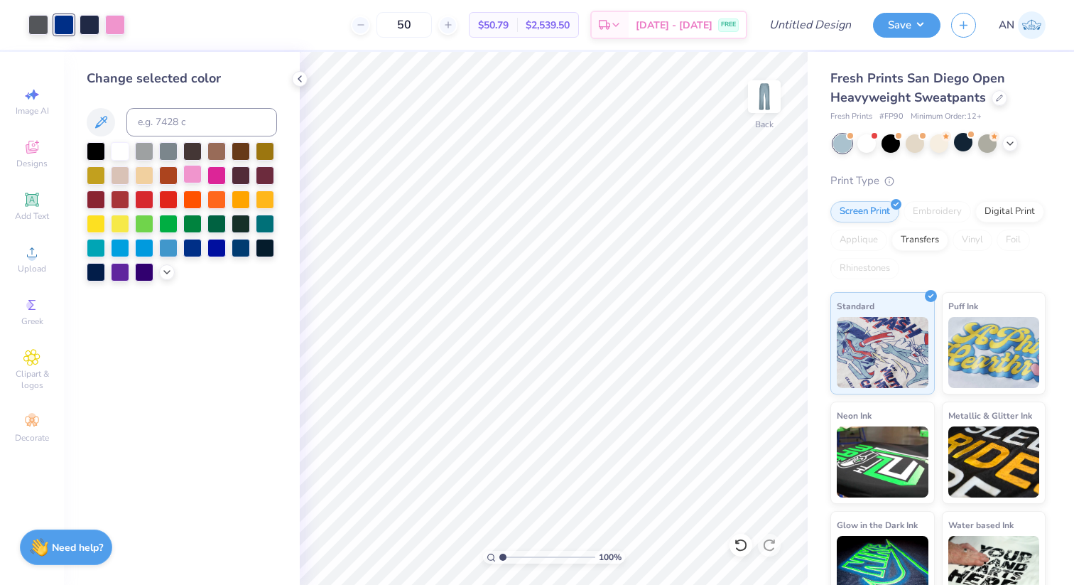
click at [191, 176] on div at bounding box center [192, 174] width 18 height 18
click at [86, 22] on div at bounding box center [90, 23] width 20 height 20
click at [118, 144] on div at bounding box center [120, 150] width 18 height 18
click at [195, 177] on div at bounding box center [192, 174] width 18 height 18
click at [43, 19] on div at bounding box center [38, 23] width 20 height 20
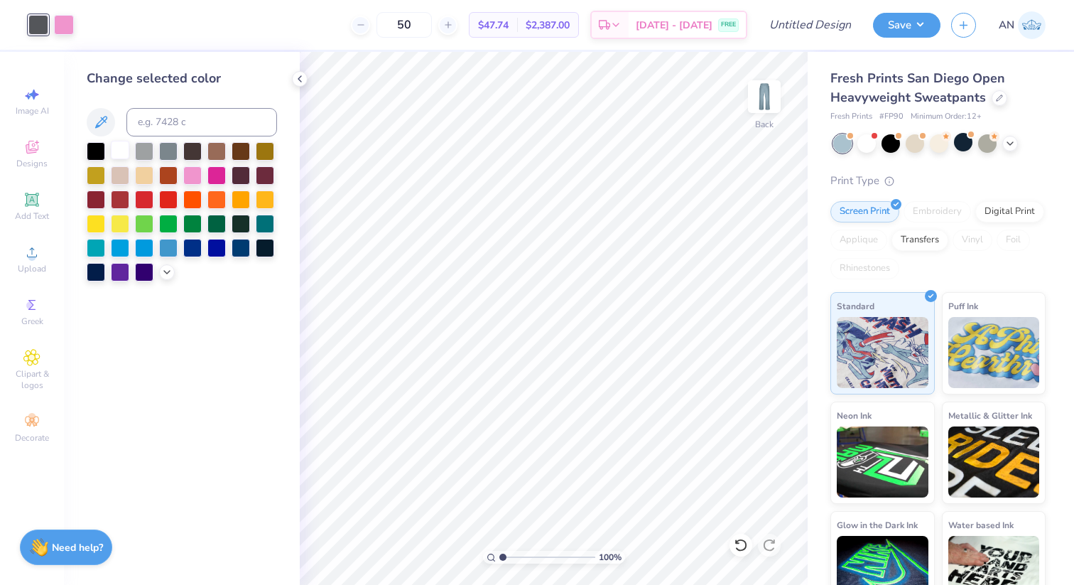
click at [119, 149] on div at bounding box center [120, 150] width 18 height 18
click at [996, 99] on icon at bounding box center [999, 96] width 7 height 7
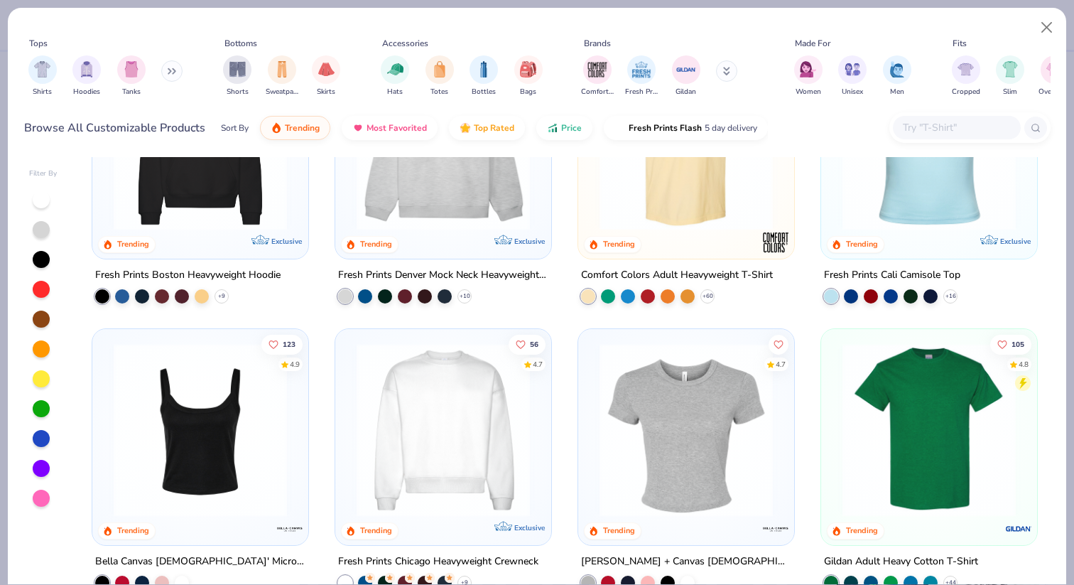
scroll to position [92, 0]
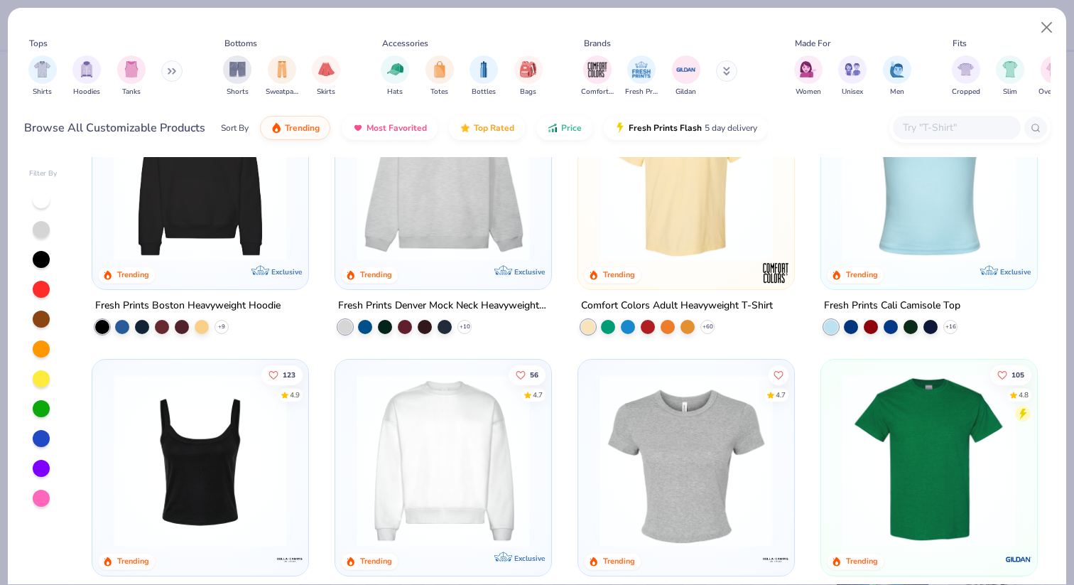
click at [506, 210] on img at bounding box center [443, 173] width 188 height 173
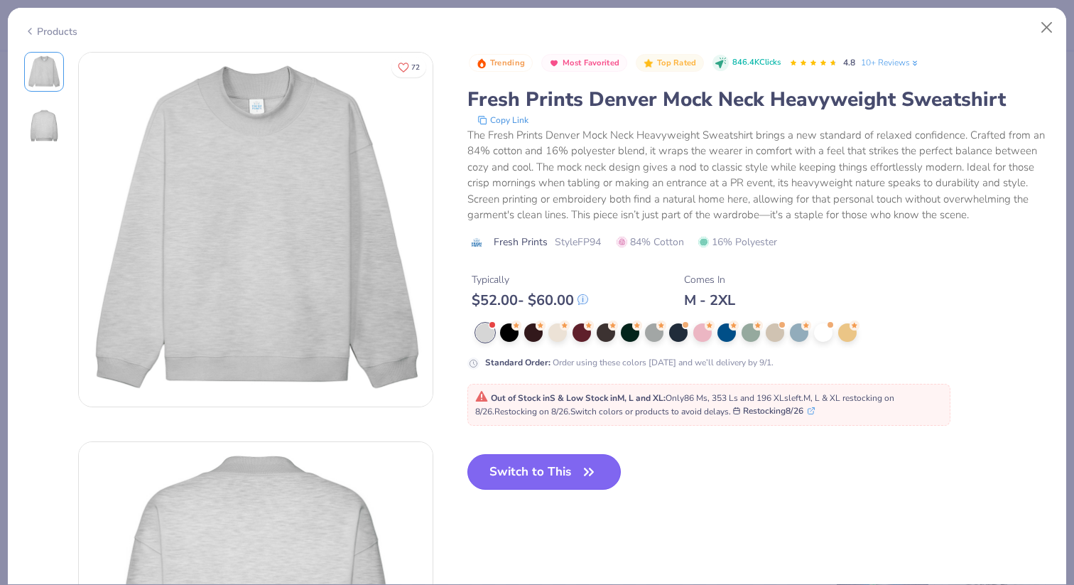
click at [532, 476] on button "Switch to This" at bounding box center [544, 472] width 154 height 36
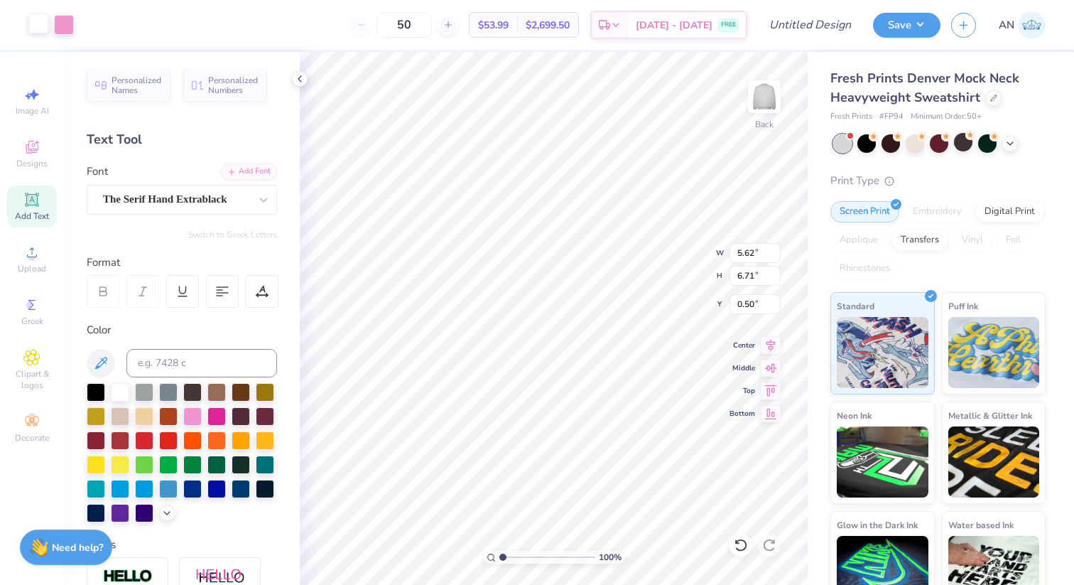
click at [37, 23] on div at bounding box center [38, 23] width 20 height 20
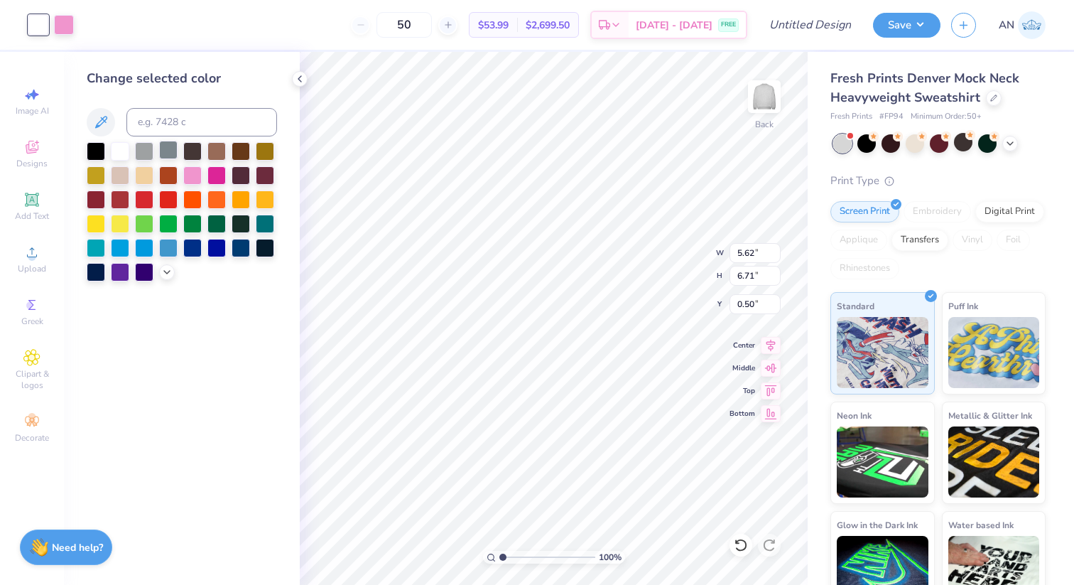
click at [169, 150] on div at bounding box center [168, 150] width 18 height 18
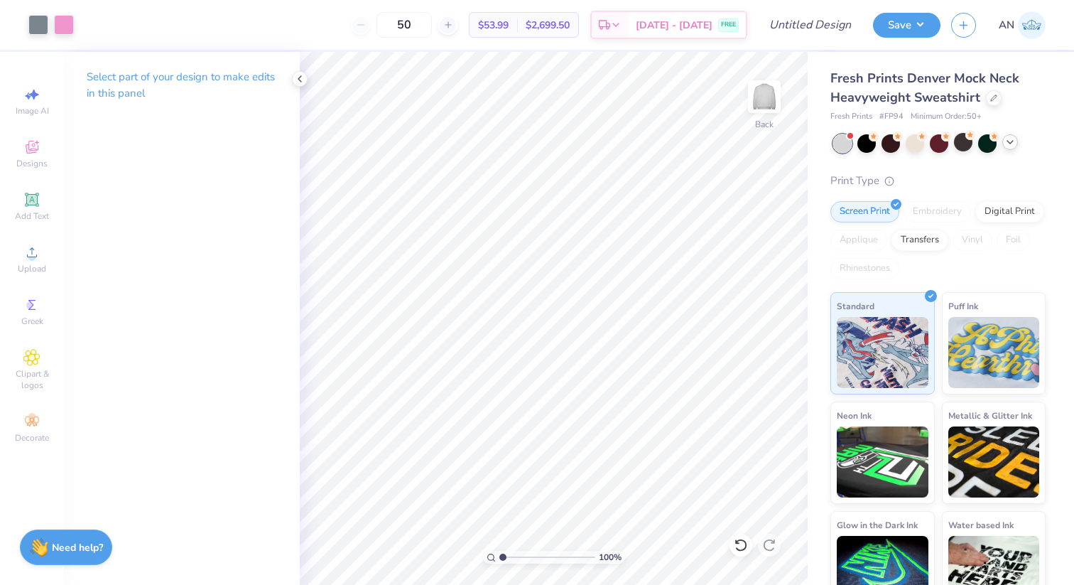
click at [1016, 141] on div at bounding box center [1010, 142] width 16 height 16
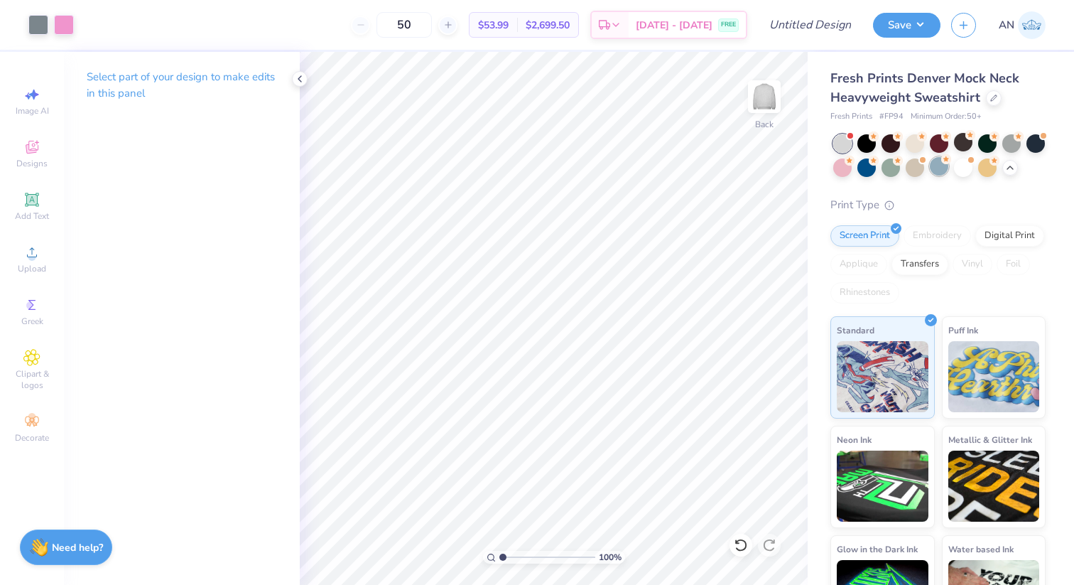
click at [934, 168] on div at bounding box center [939, 166] width 18 height 18
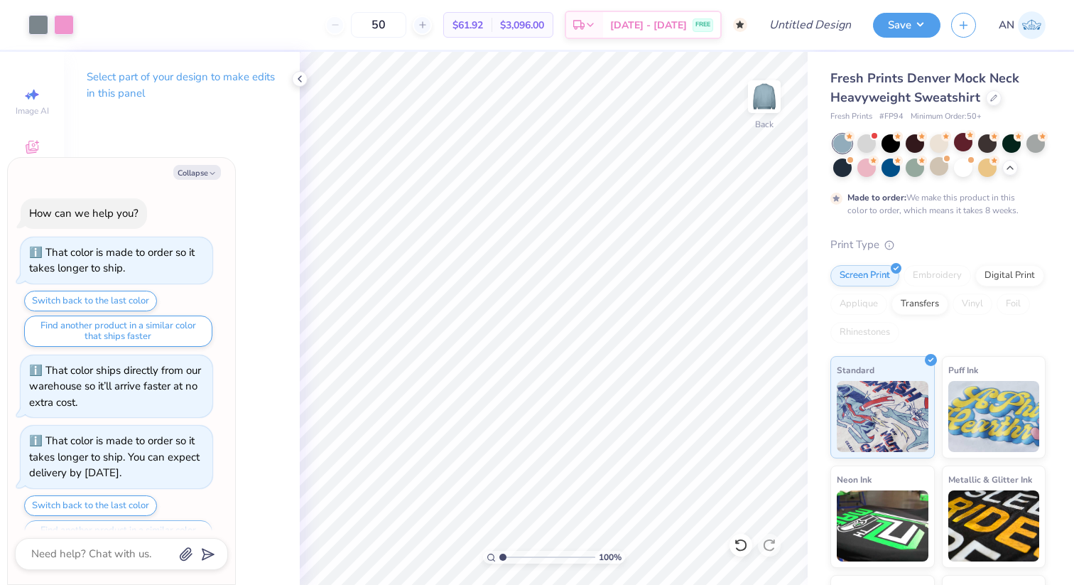
scroll to position [31, 0]
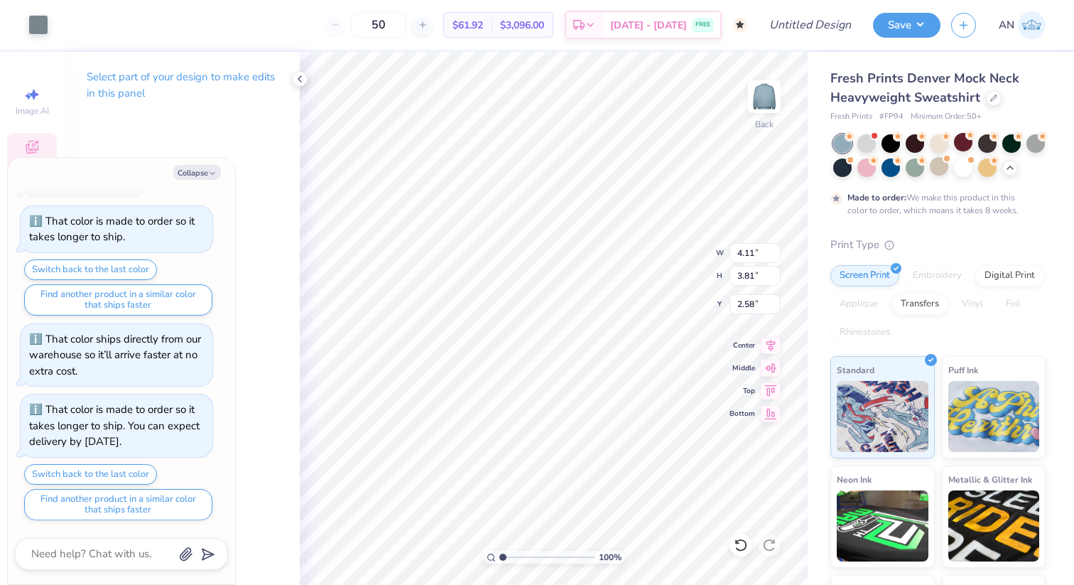
type textarea "x"
type input "2.58"
click at [36, 21] on div at bounding box center [38, 23] width 20 height 20
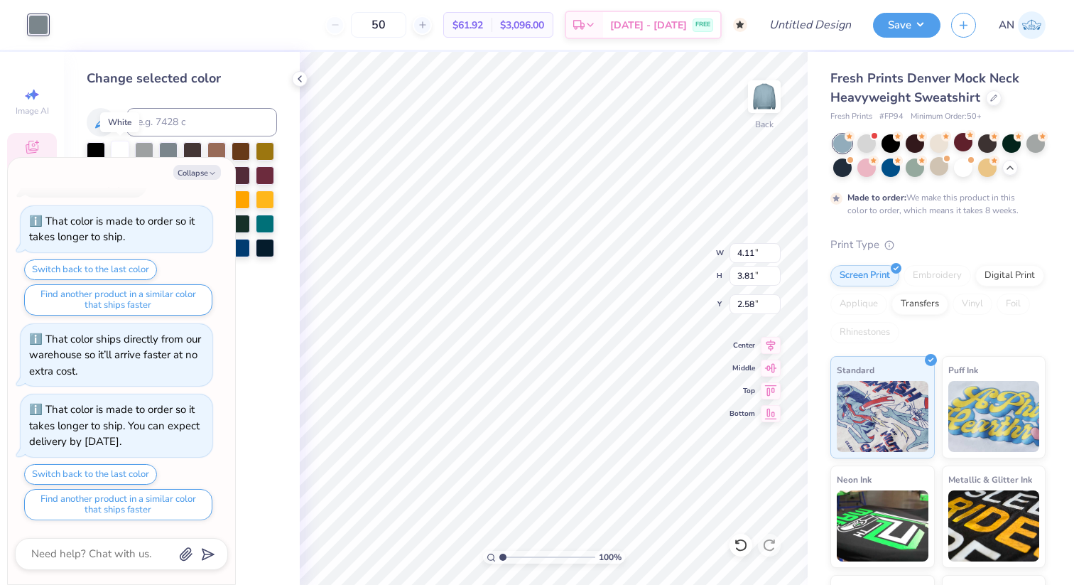
click at [114, 143] on div at bounding box center [120, 150] width 18 height 18
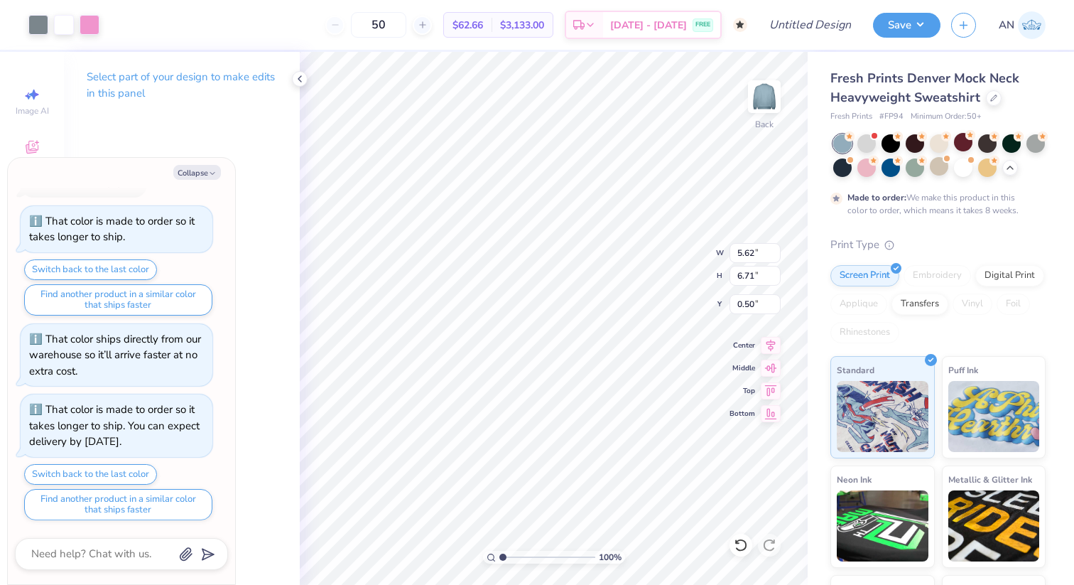
type textarea "x"
type input "0.84"
type textarea "x"
